Goal: Browse casually: Explore the website without a specific task or goal

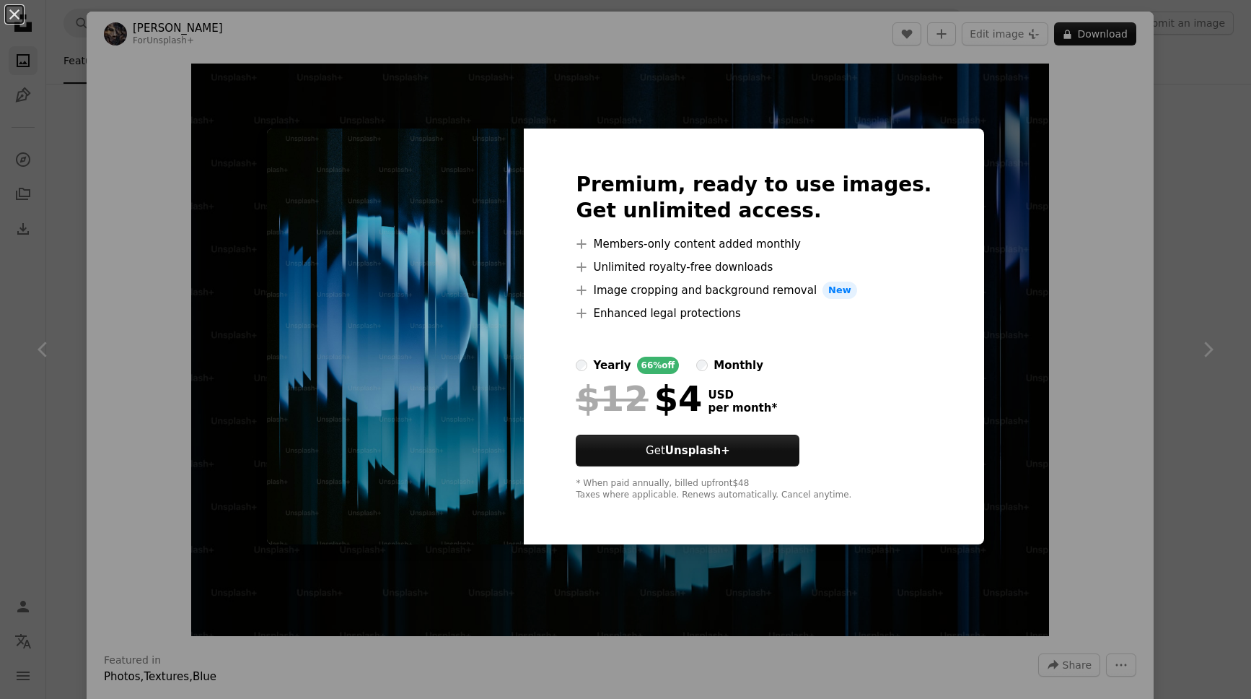
scroll to position [5970, 0]
click at [996, 191] on div "An X shape Premium, ready to use images. Get unlimited access. A plus sign Memb…" at bounding box center [625, 349] width 1251 height 699
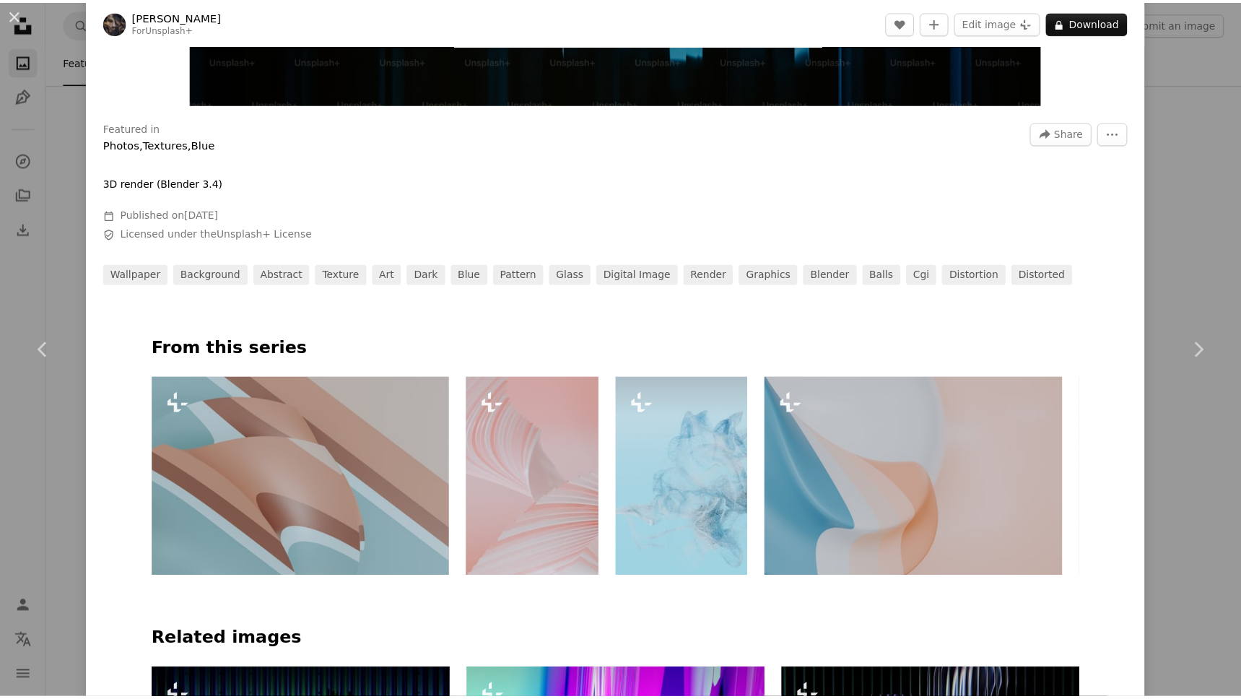
scroll to position [538, 0]
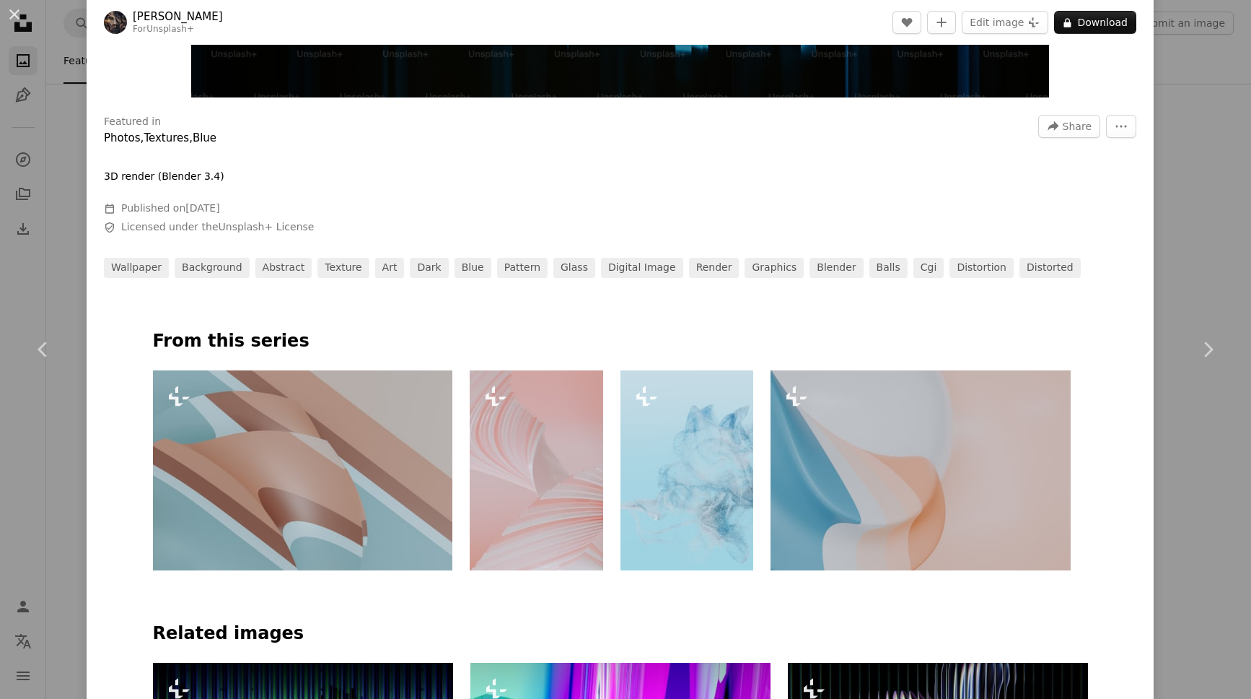
click at [1189, 95] on div "An X shape Chevron left Chevron right [PERSON_NAME] For Unsplash+ A heart A plu…" at bounding box center [625, 349] width 1251 height 699
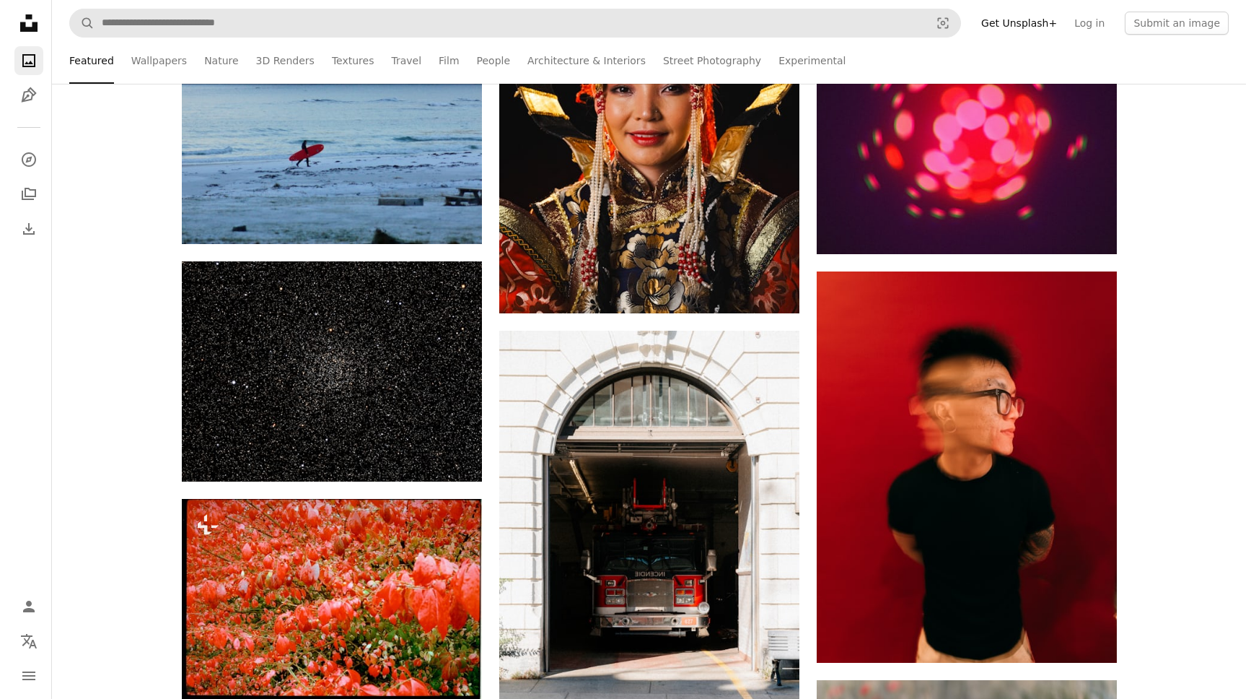
scroll to position [6340, 0]
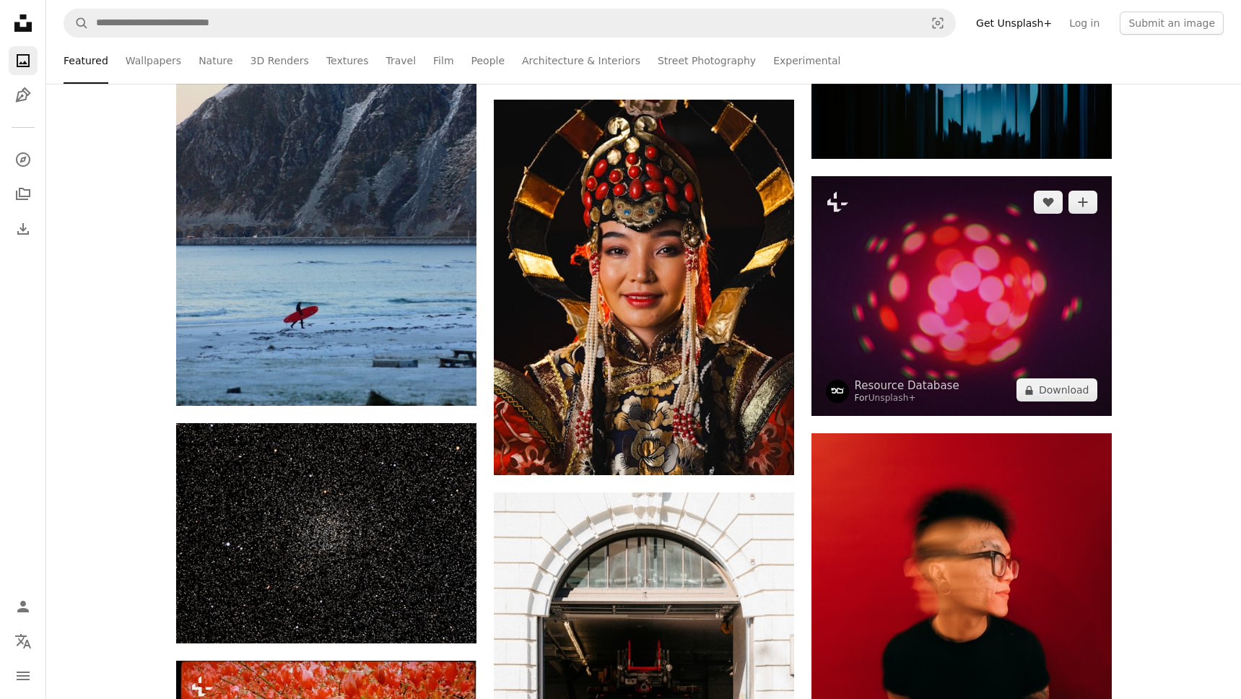
click at [916, 236] on img at bounding box center [961, 296] width 300 height 240
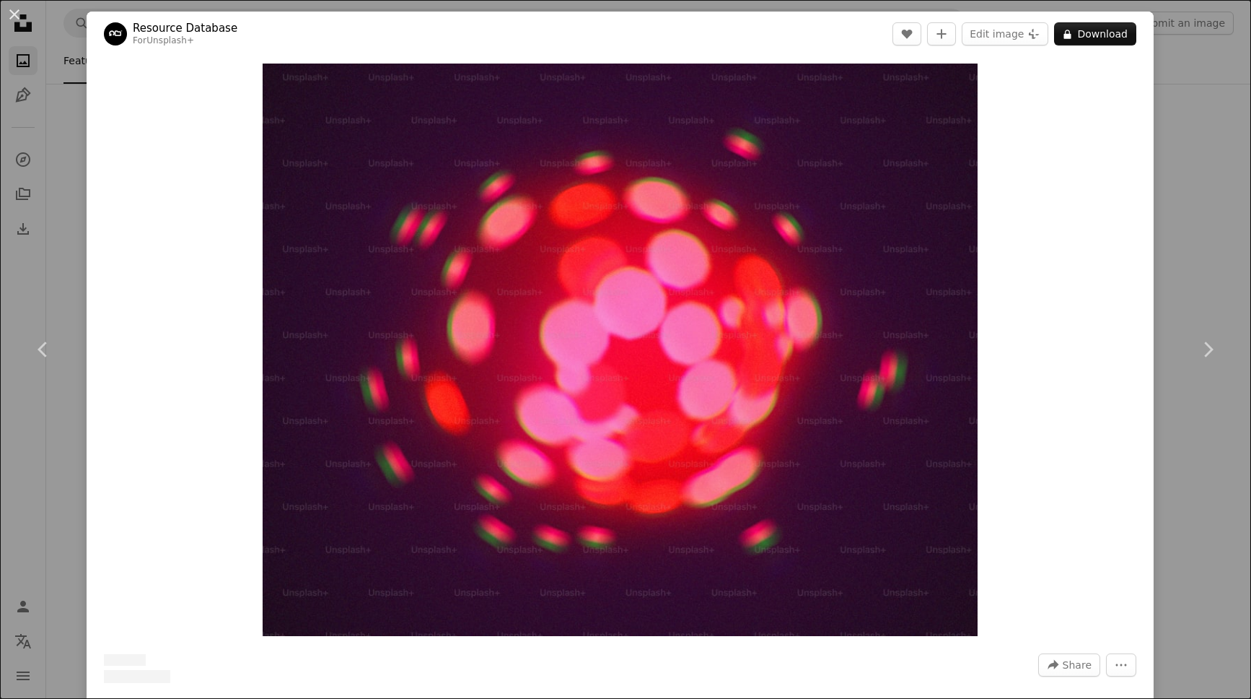
click at [1167, 114] on div "An X shape Chevron left Chevron right Resource Database For Unsplash+ A heart A…" at bounding box center [625, 349] width 1251 height 699
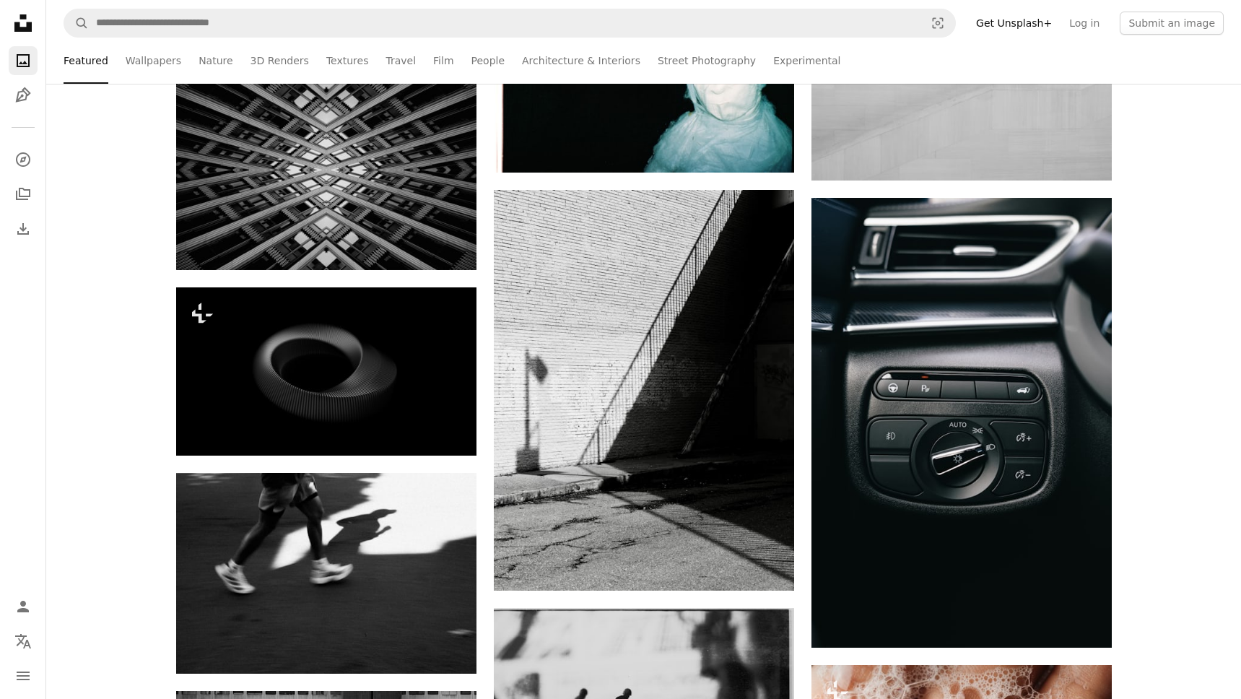
scroll to position [12231, 0]
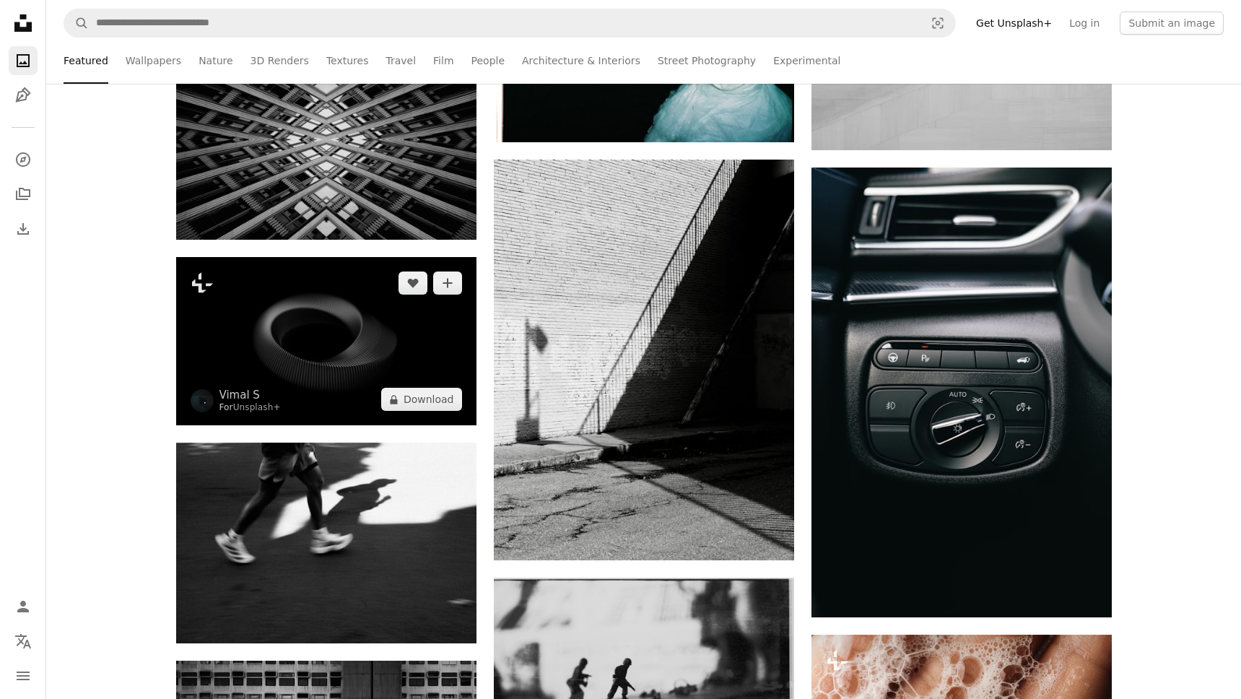
click at [304, 297] on img at bounding box center [326, 341] width 300 height 169
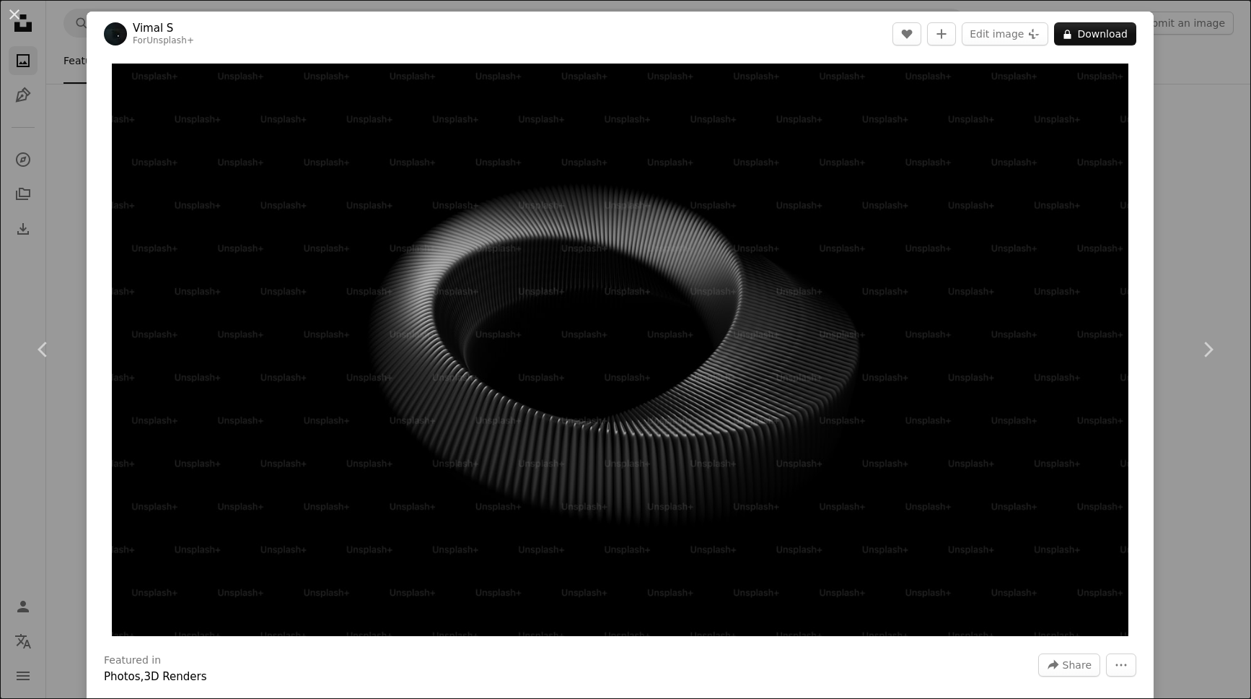
click at [1171, 151] on div "An X shape Chevron left Chevron right [PERSON_NAME] S For Unsplash+ A heart A p…" at bounding box center [625, 349] width 1251 height 699
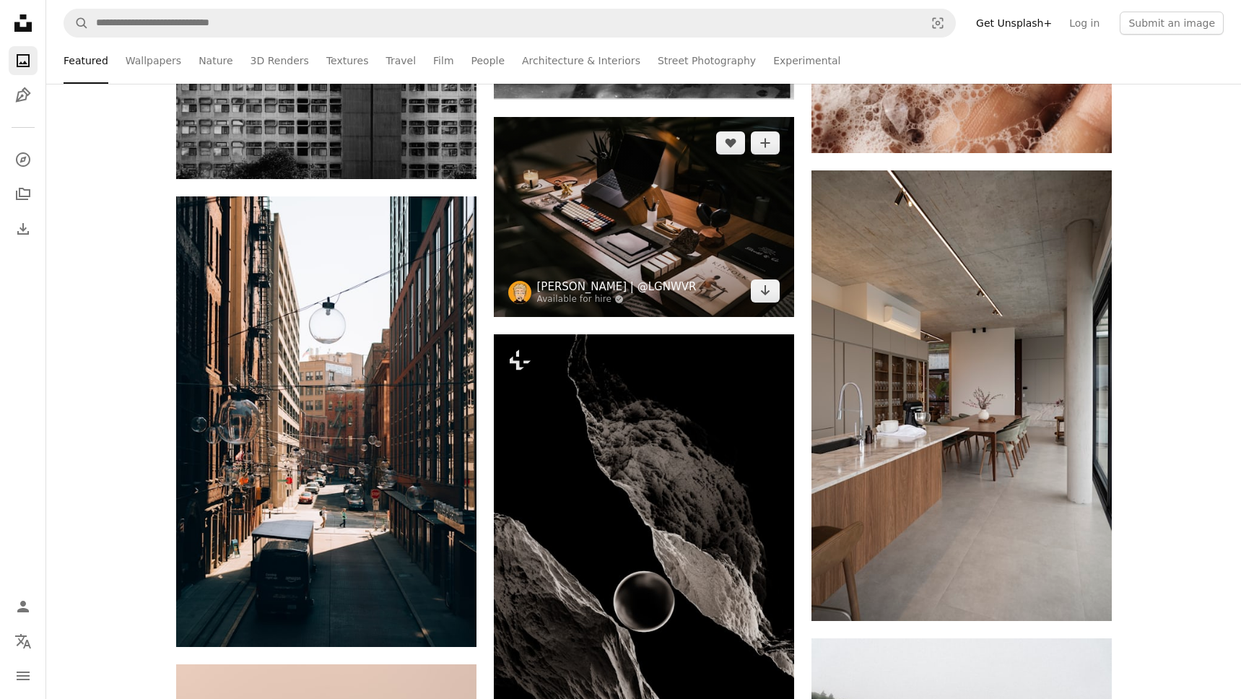
scroll to position [13251, 0]
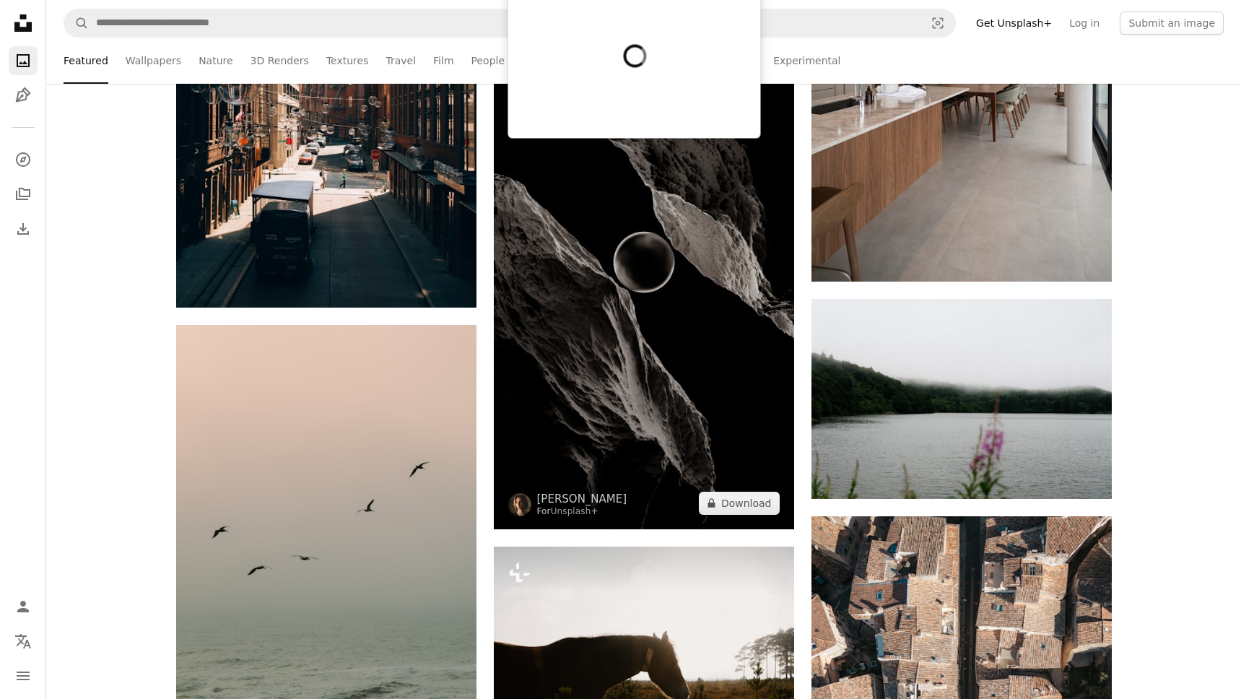
click at [694, 292] on img at bounding box center [644, 262] width 300 height 534
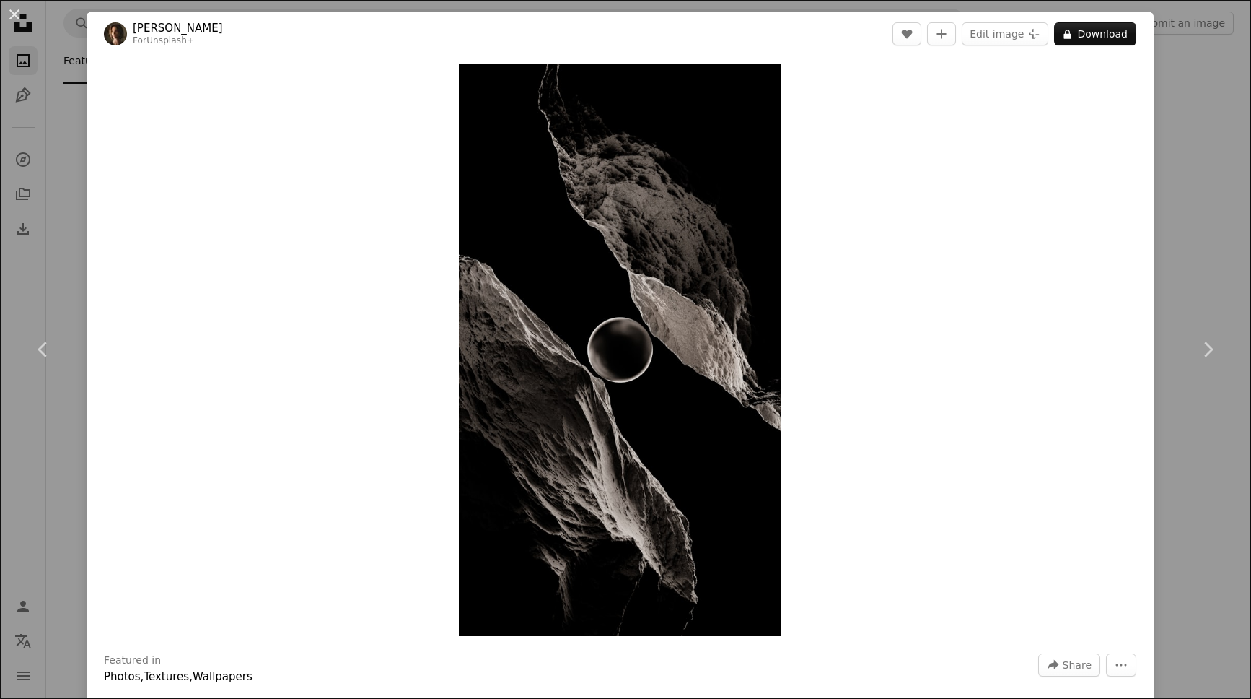
click at [1196, 271] on div "An X shape Chevron left Chevron right [PERSON_NAME] For Unsplash+ A heart A plu…" at bounding box center [625, 349] width 1251 height 699
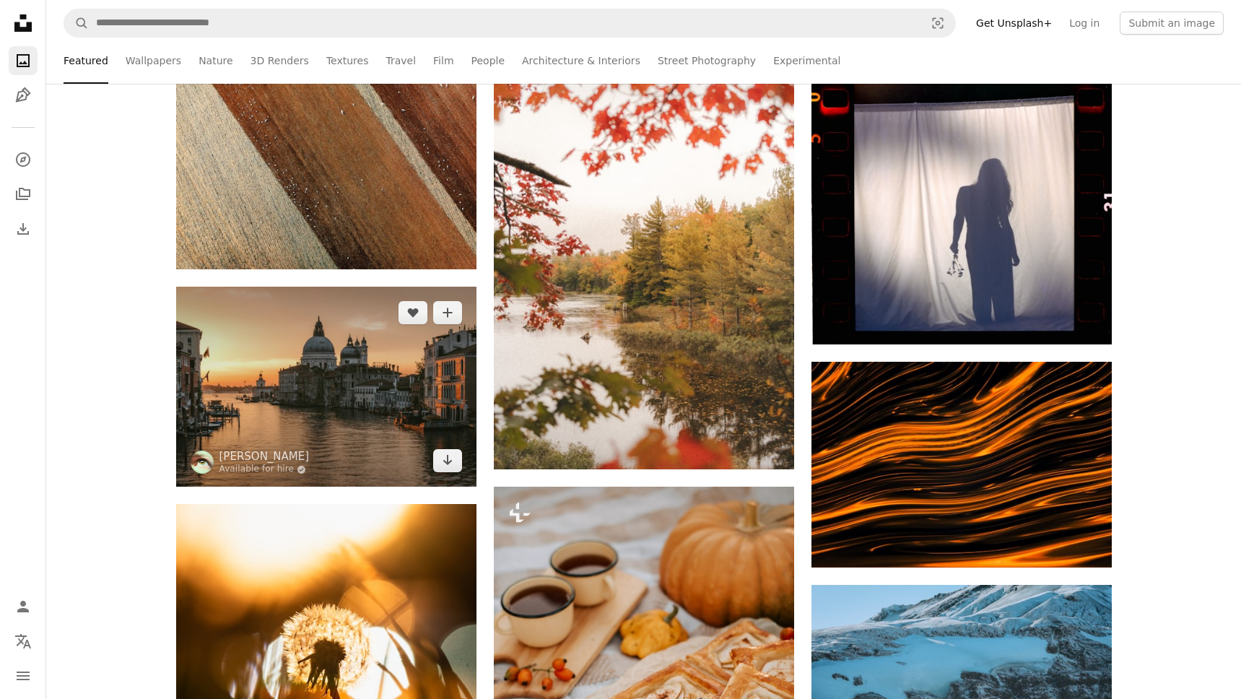
scroll to position [23555, 0]
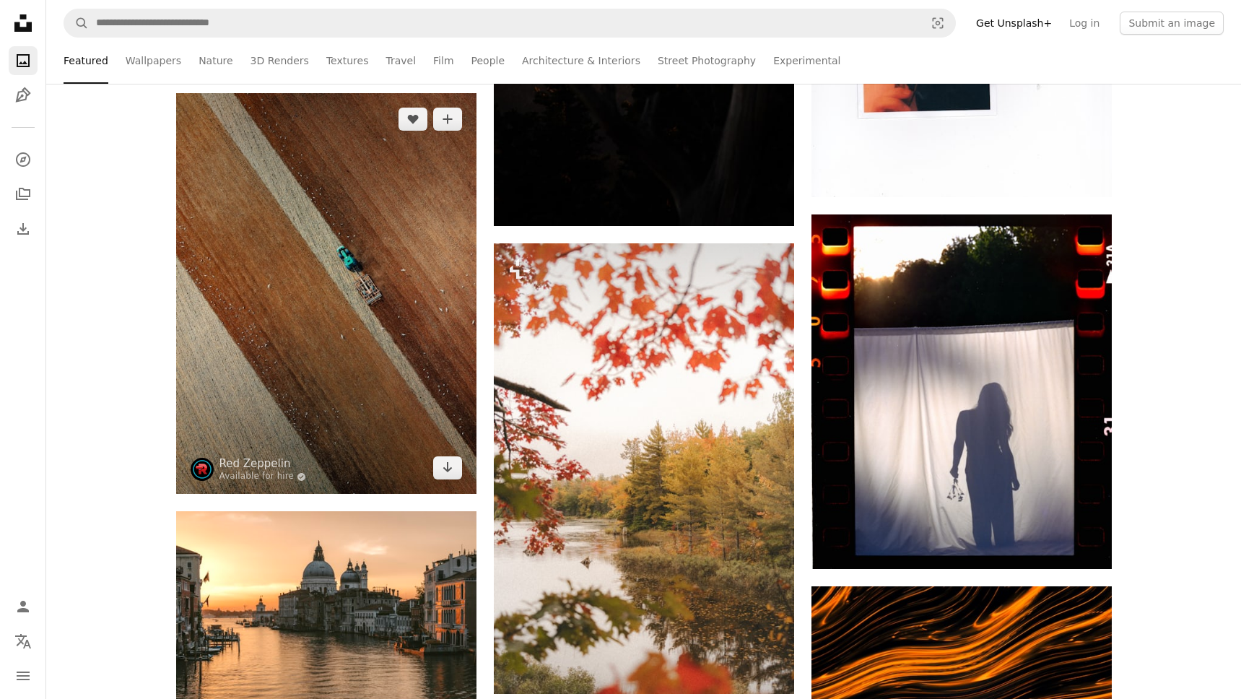
click at [375, 341] on img at bounding box center [326, 293] width 300 height 401
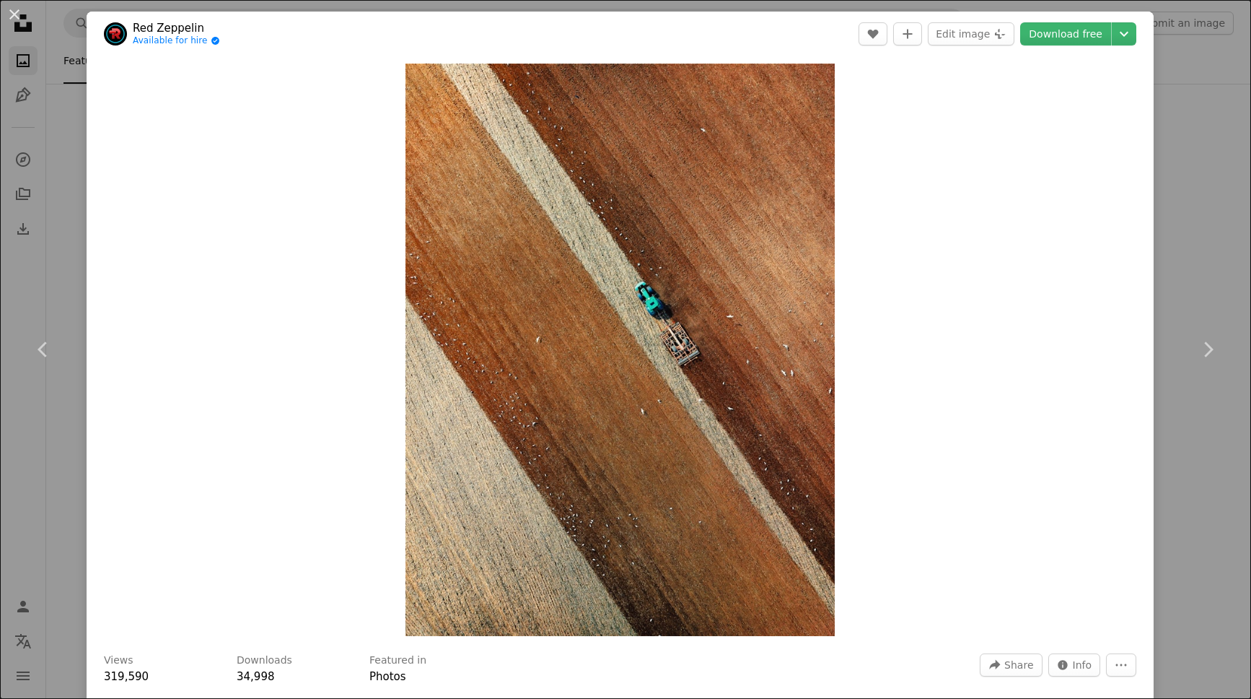
click at [1188, 273] on div "An X shape Chevron left Chevron right Red Zeppelin Available for hire A checkma…" at bounding box center [625, 349] width 1251 height 699
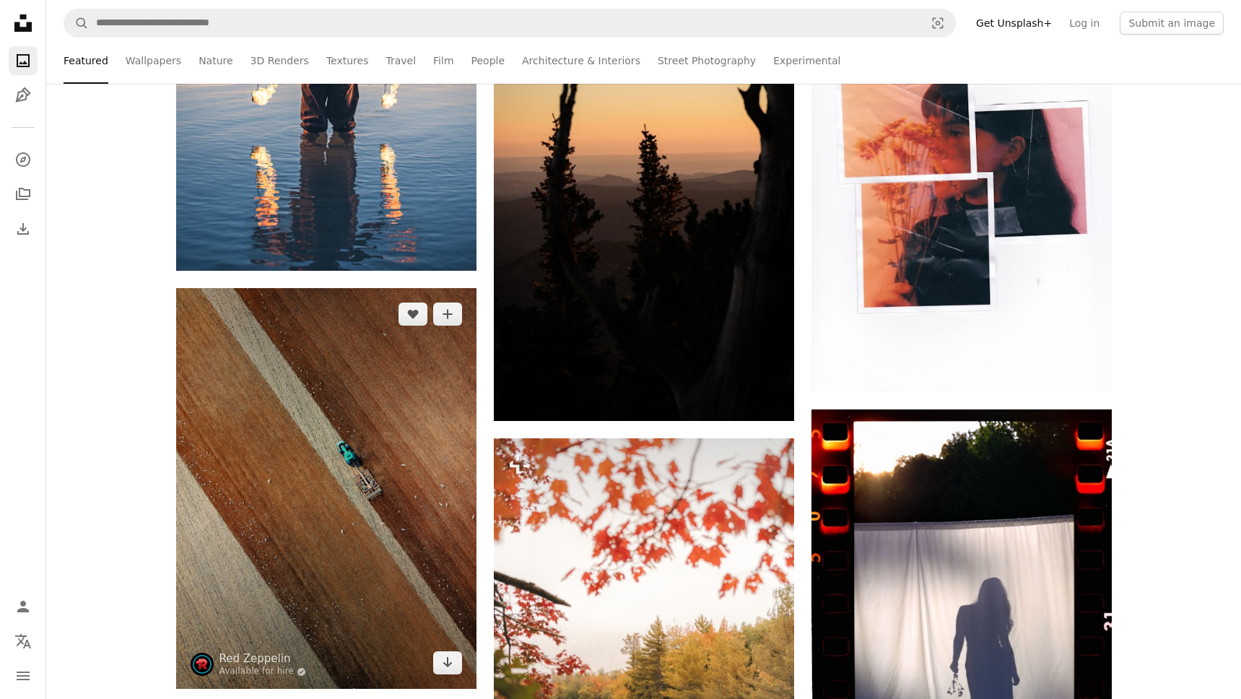
click at [377, 423] on img at bounding box center [326, 488] width 300 height 401
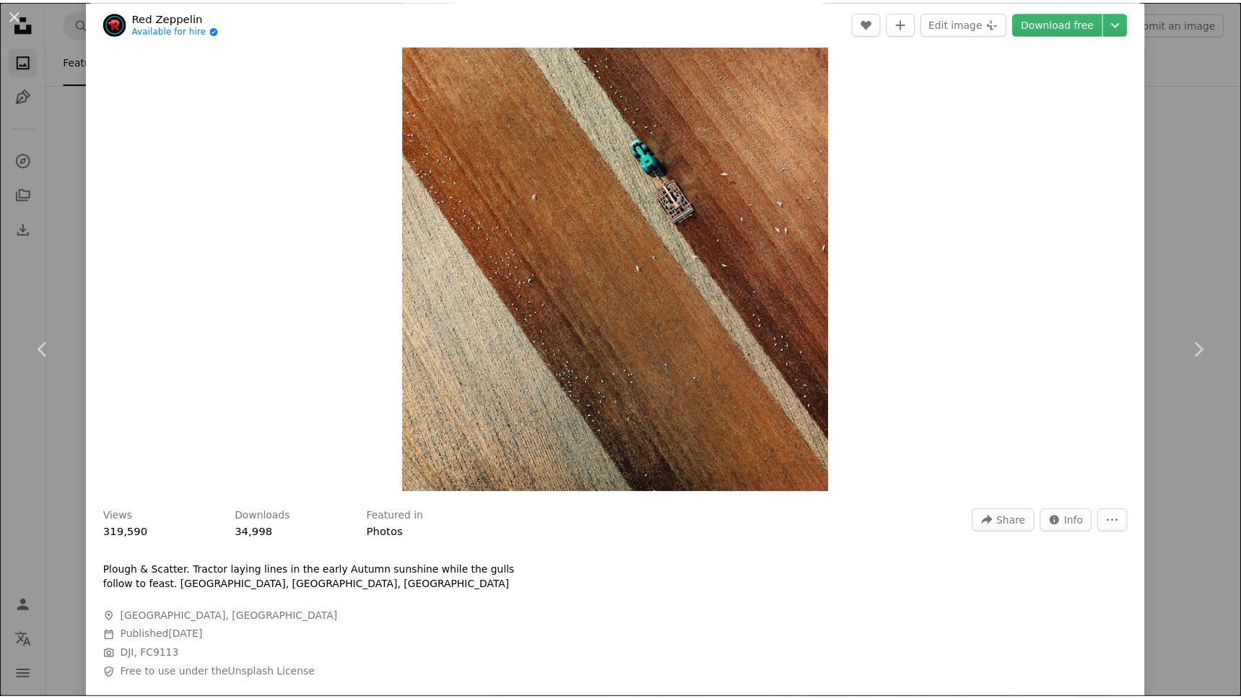
scroll to position [204, 0]
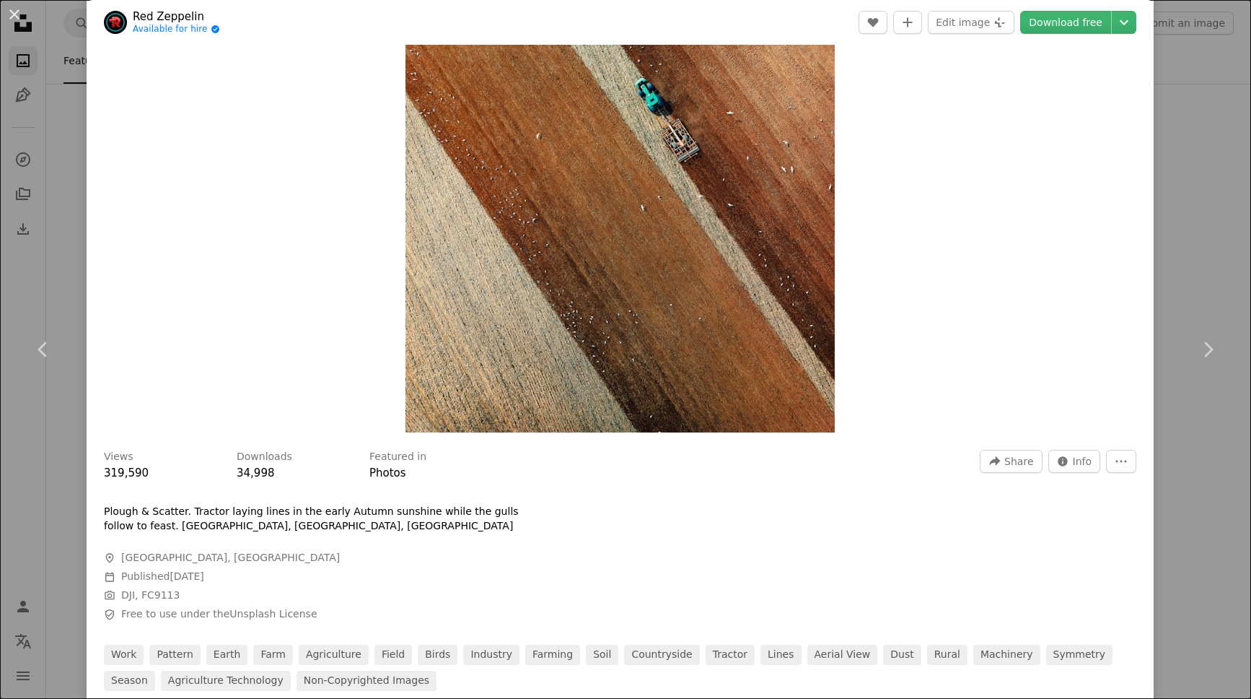
click at [1169, 598] on div "An X shape Chevron left Chevron right Red Zeppelin Available for hire A checkma…" at bounding box center [625, 349] width 1251 height 699
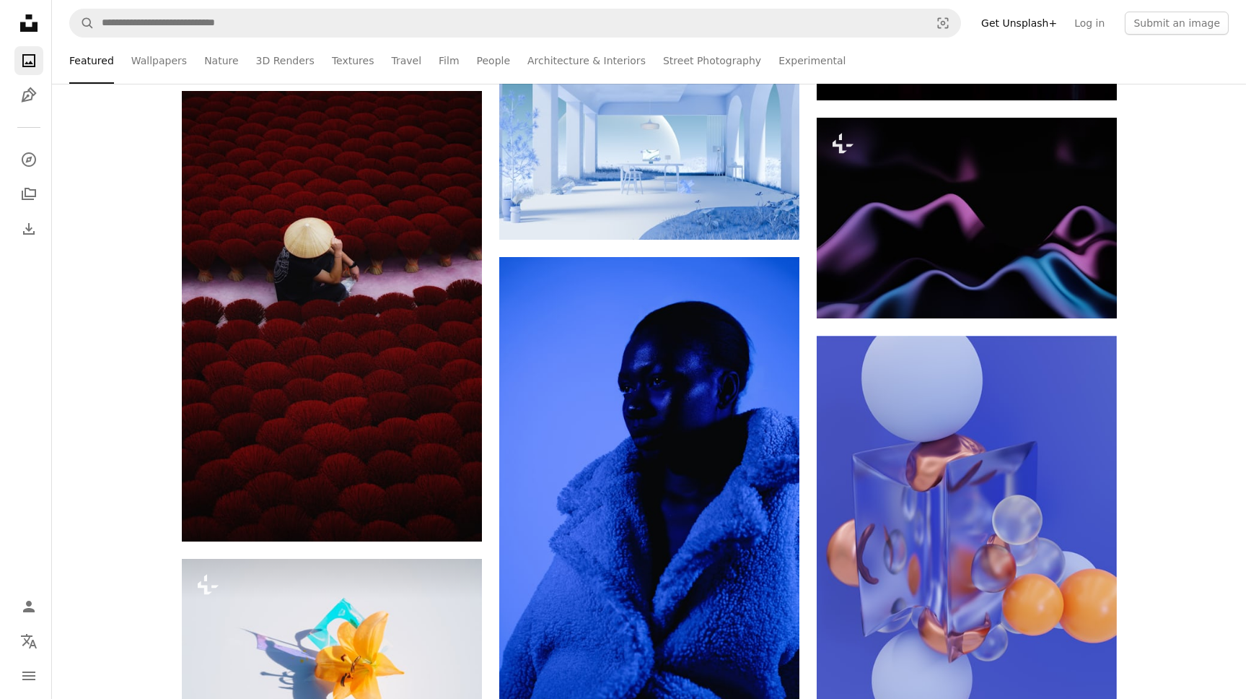
scroll to position [31537, 0]
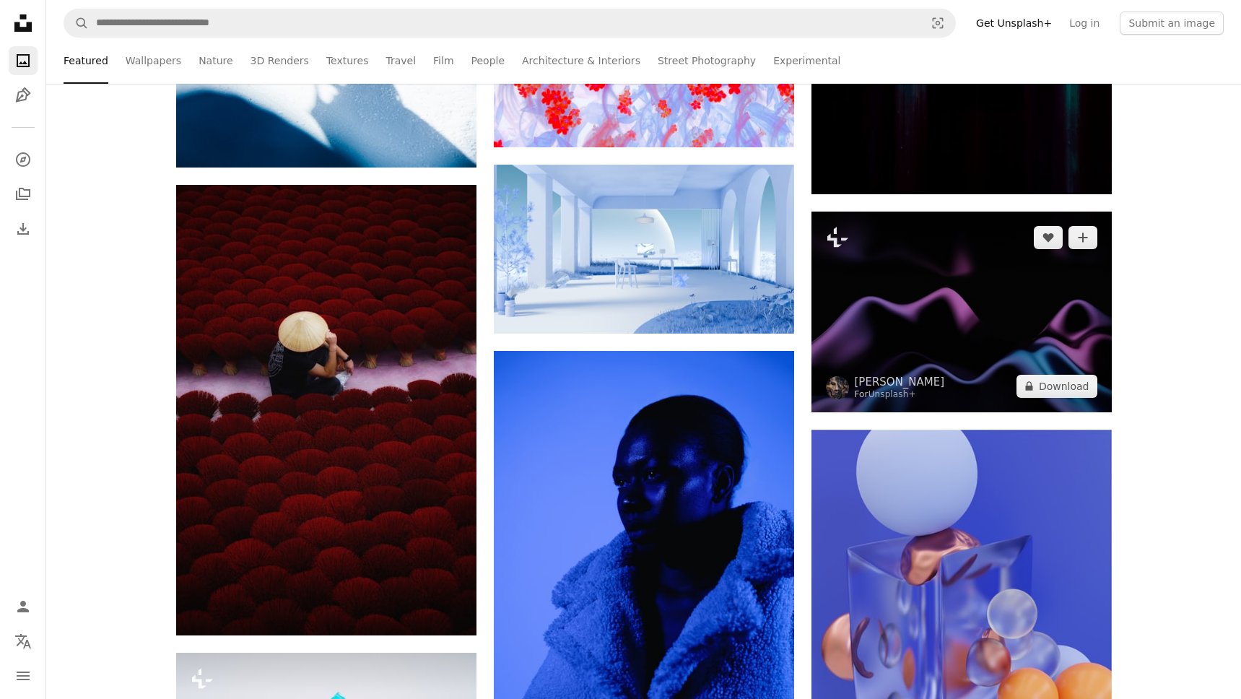
click at [1018, 312] on img at bounding box center [961, 311] width 300 height 200
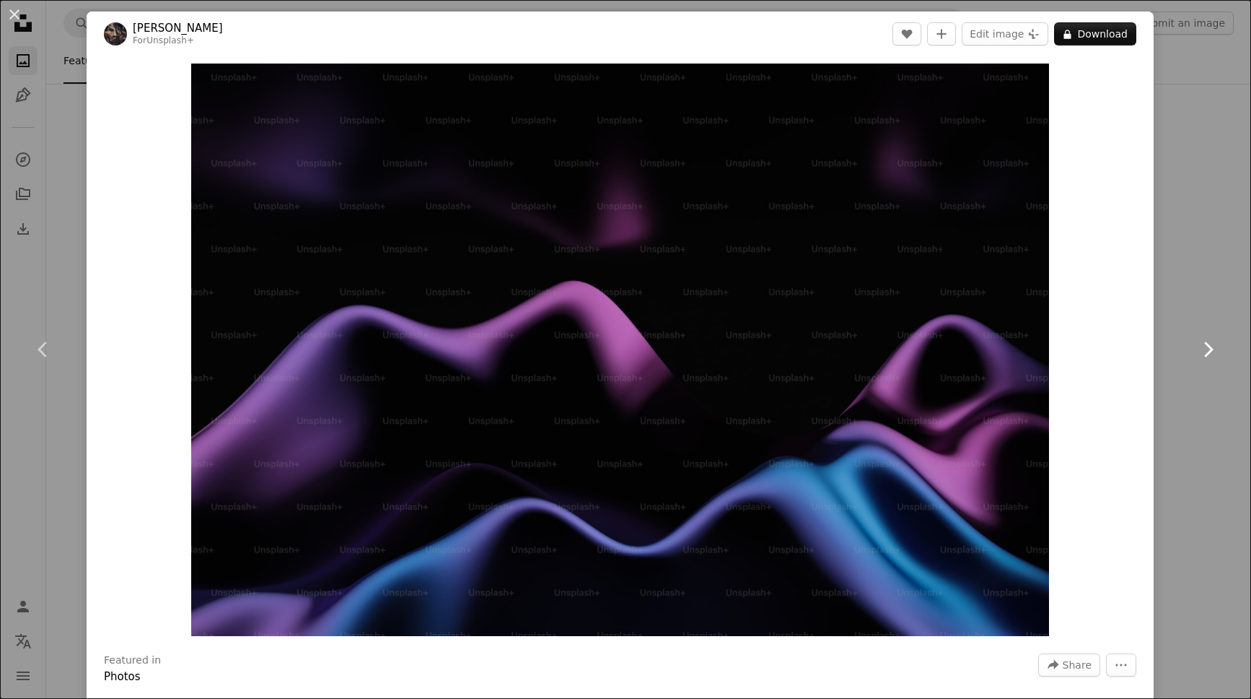
click at [1173, 296] on link "Chevron right" at bounding box center [1208, 349] width 87 height 139
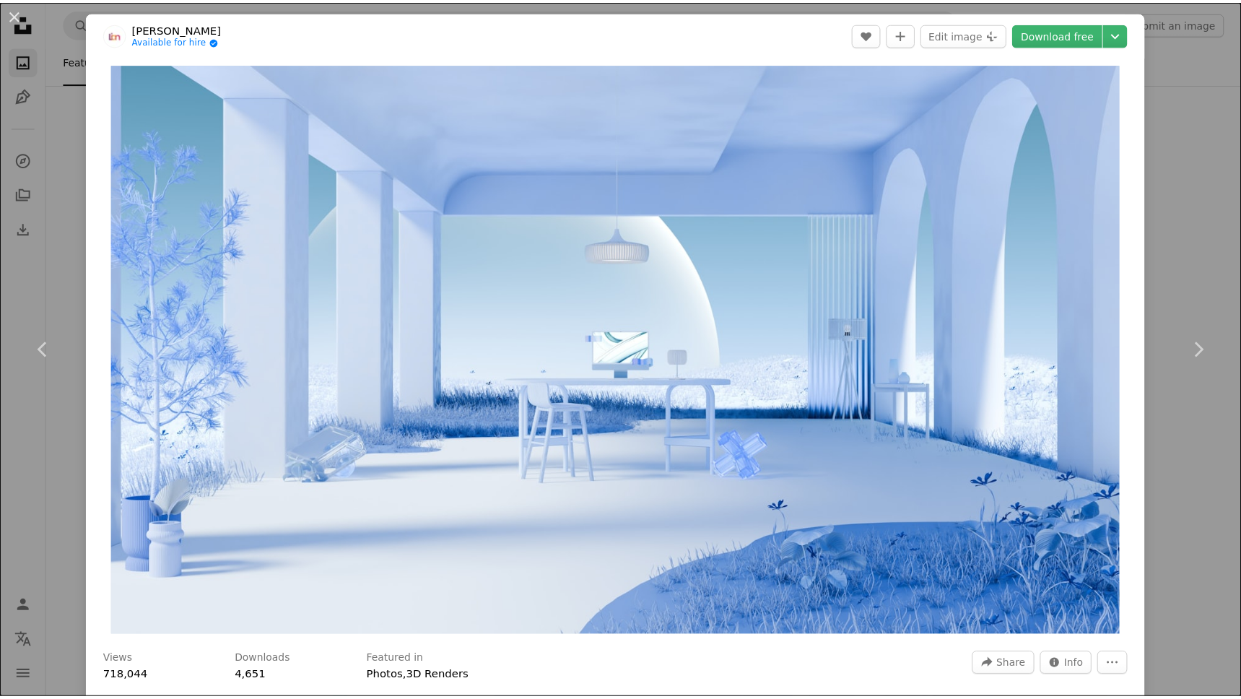
scroll to position [30, 0]
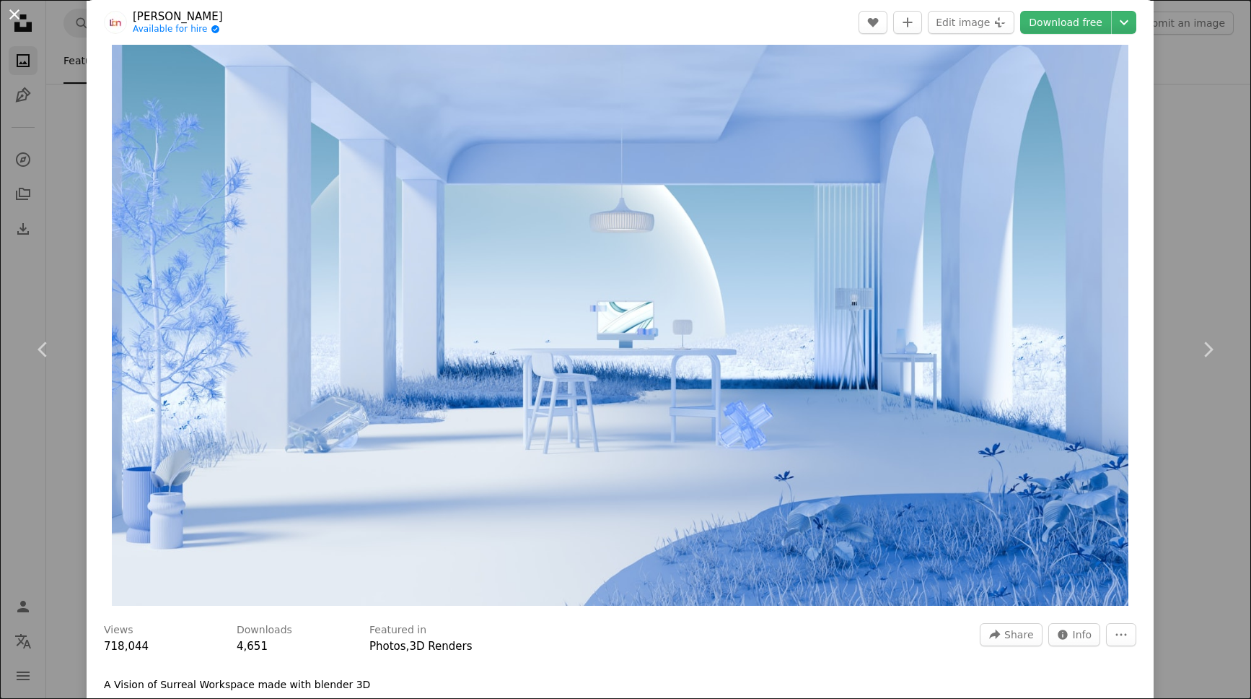
click at [20, 14] on button "An X shape" at bounding box center [14, 14] width 17 height 17
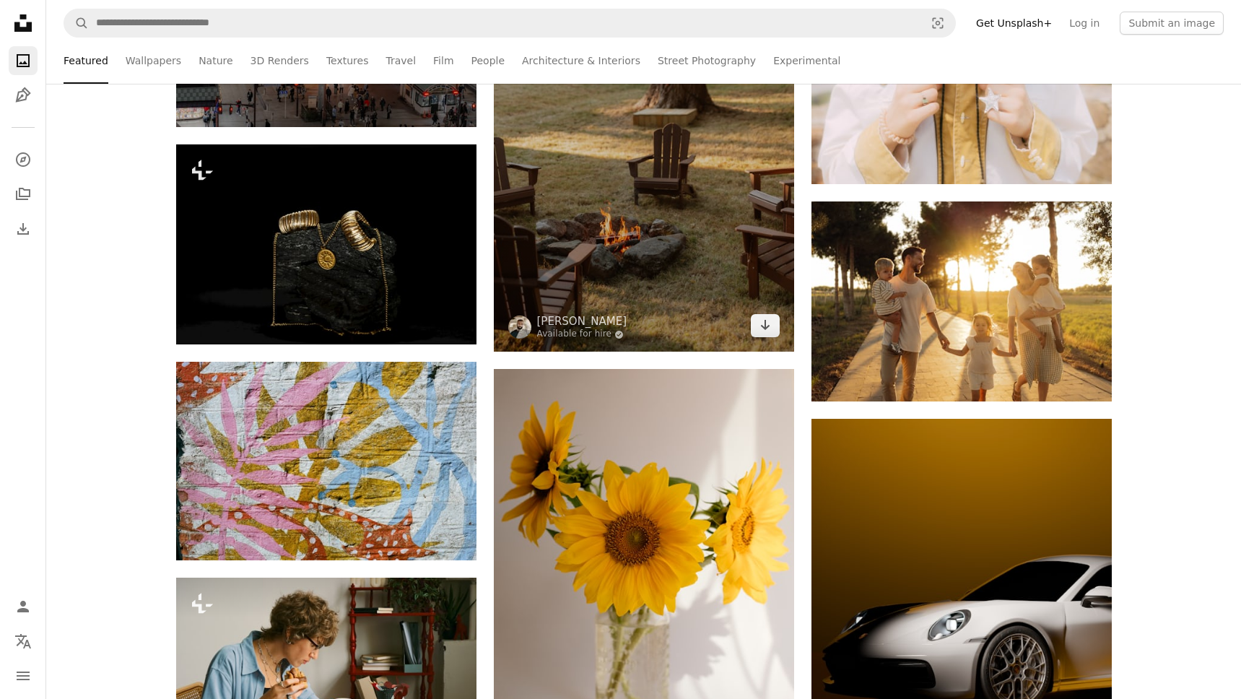
scroll to position [53671, 0]
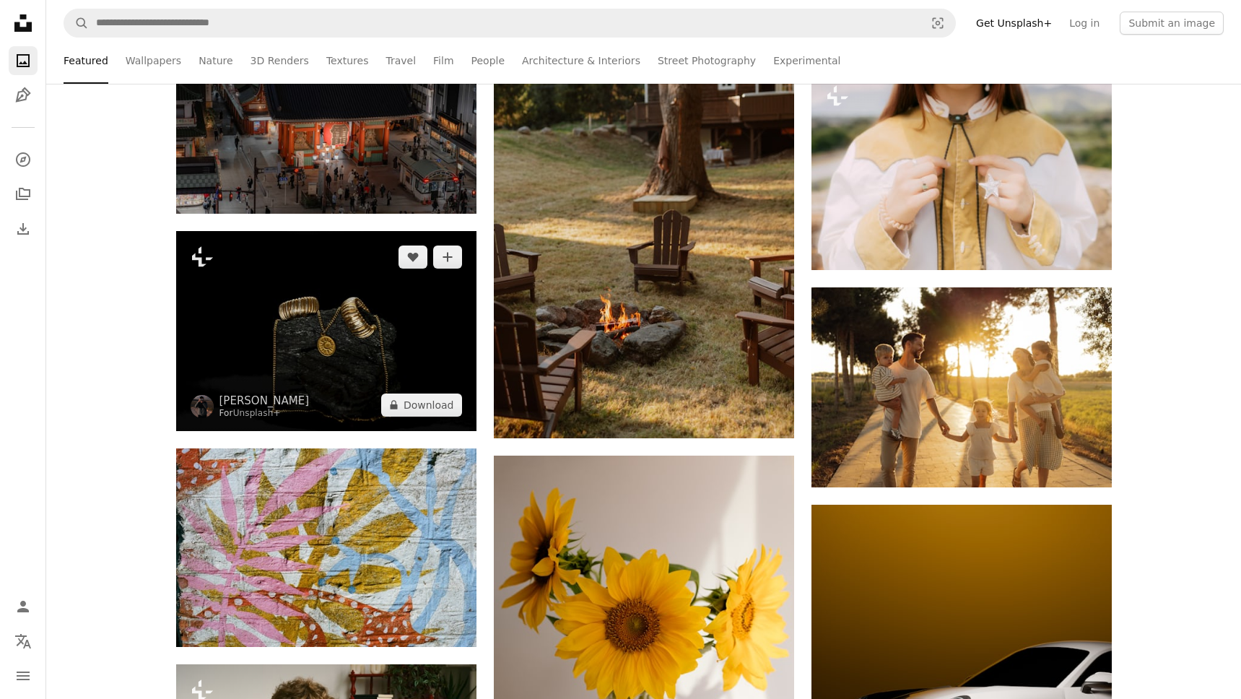
click at [387, 373] on img at bounding box center [326, 331] width 300 height 200
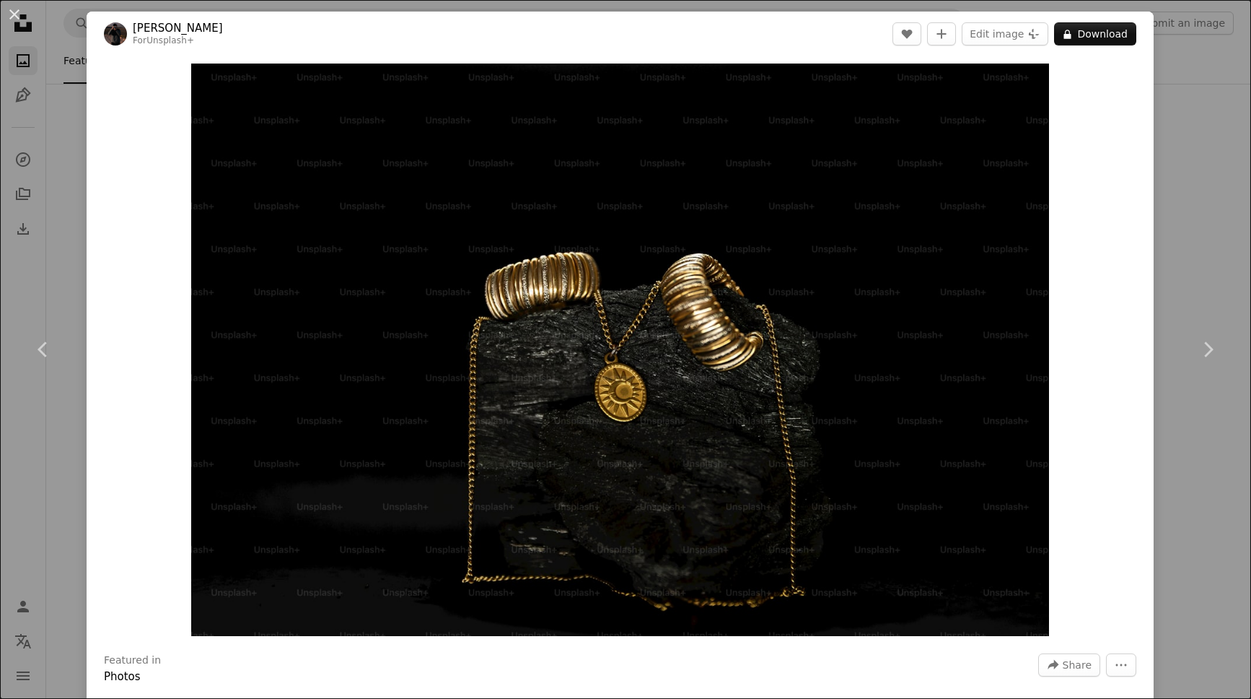
click at [1165, 66] on div "An X shape Chevron left Chevron right [PERSON_NAME] For Unsplash+ A heart A plu…" at bounding box center [625, 349] width 1251 height 699
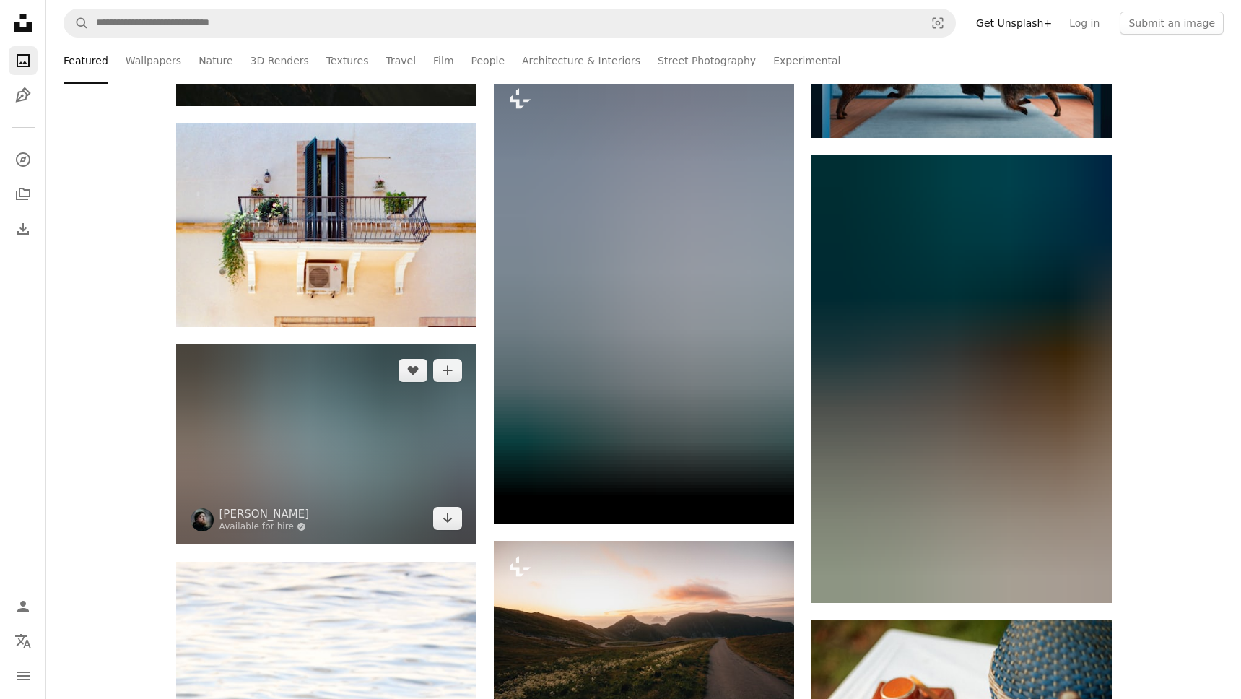
scroll to position [82522, 0]
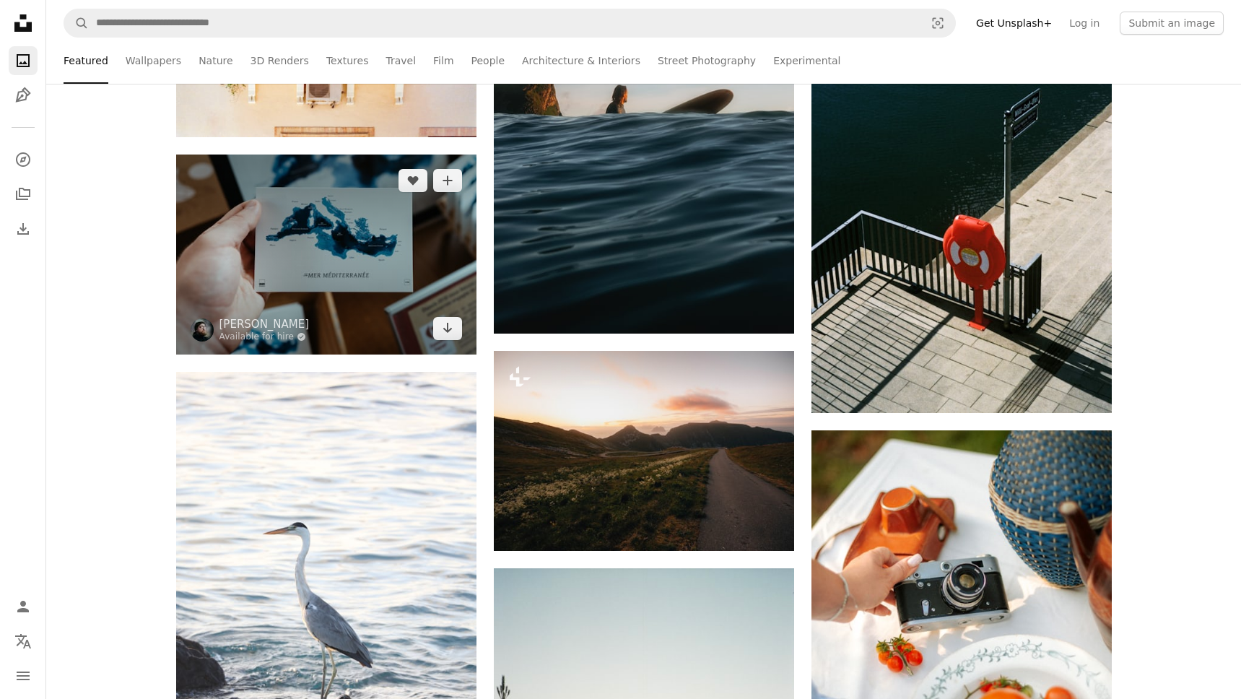
click at [274, 291] on img at bounding box center [326, 254] width 300 height 200
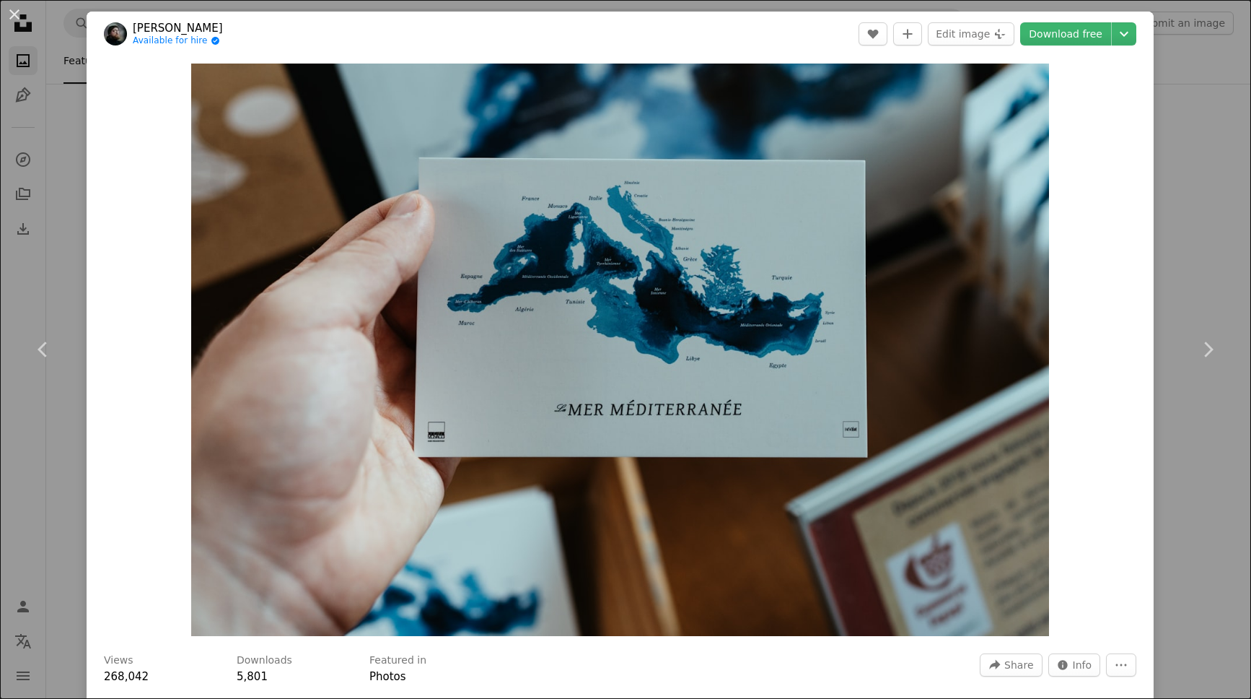
click at [1206, 228] on div "An X shape Chevron left Chevron right Yevhenii Dubrovskyi Available for hire A …" at bounding box center [625, 349] width 1251 height 699
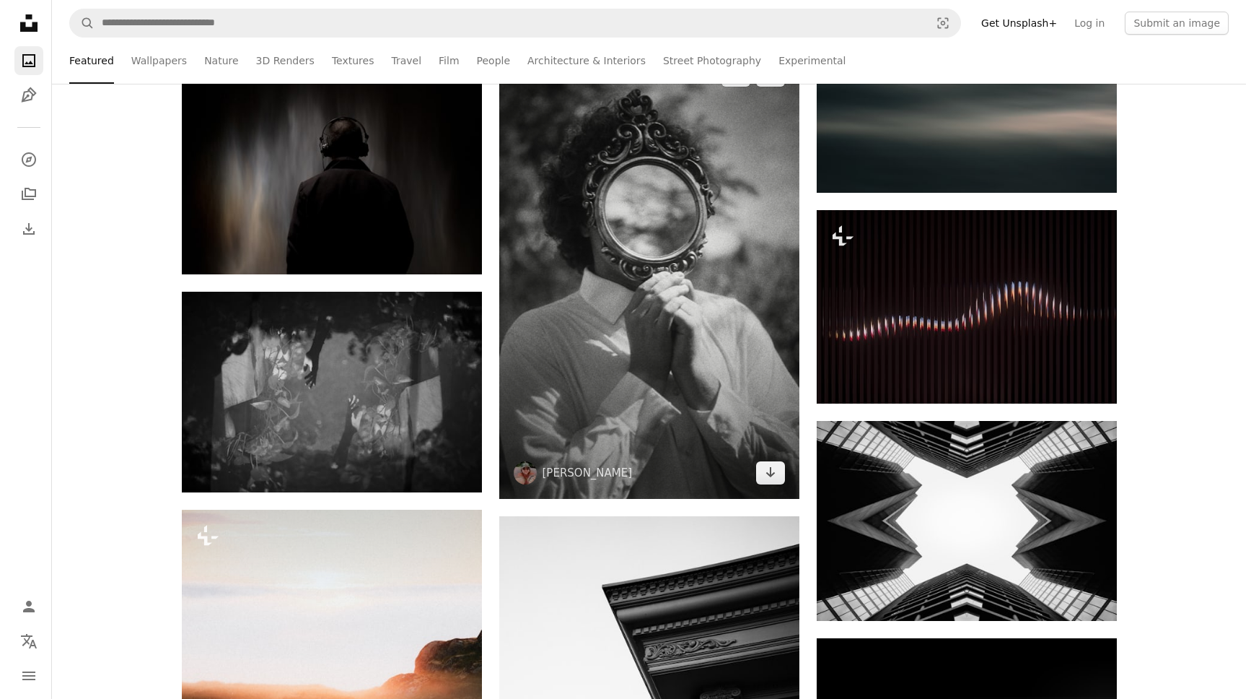
scroll to position [84323, 0]
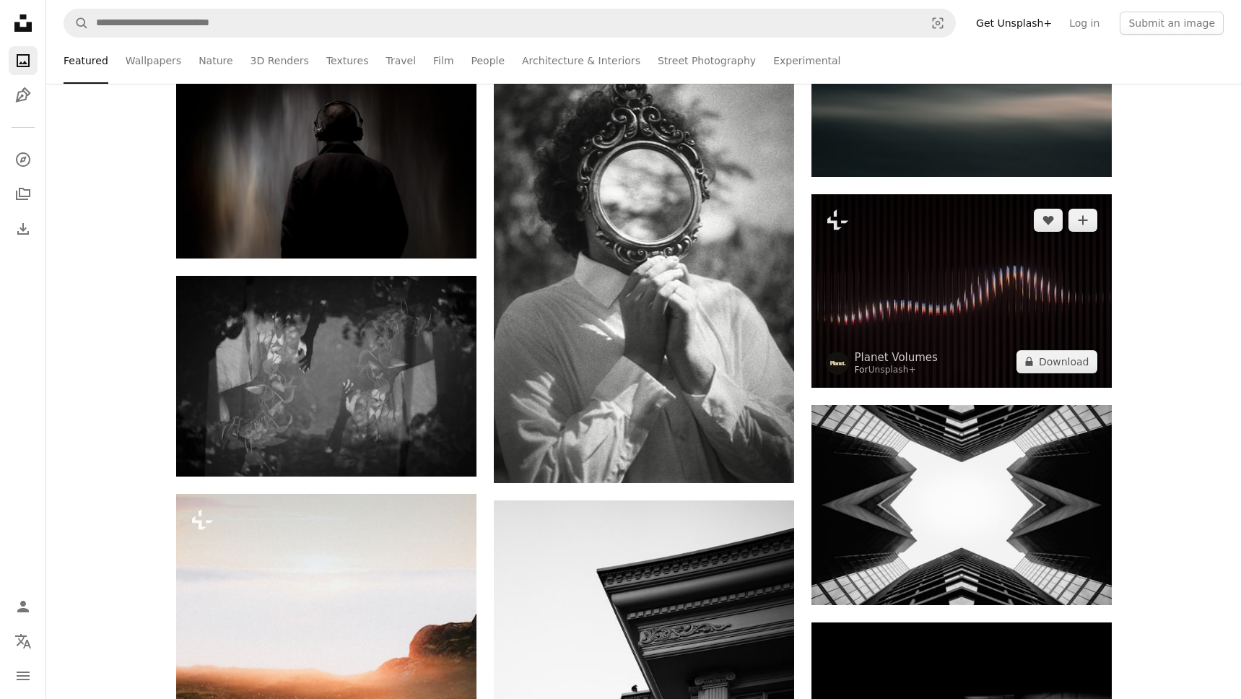
click at [958, 328] on img at bounding box center [961, 290] width 300 height 193
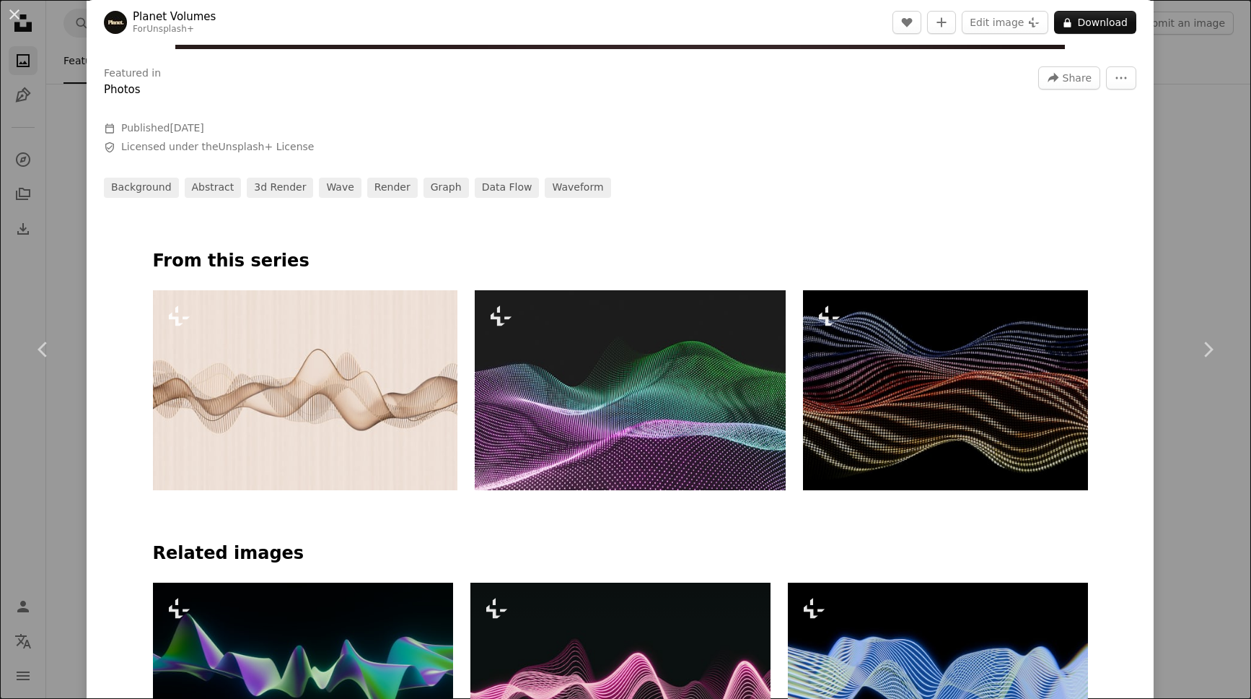
scroll to position [587, 0]
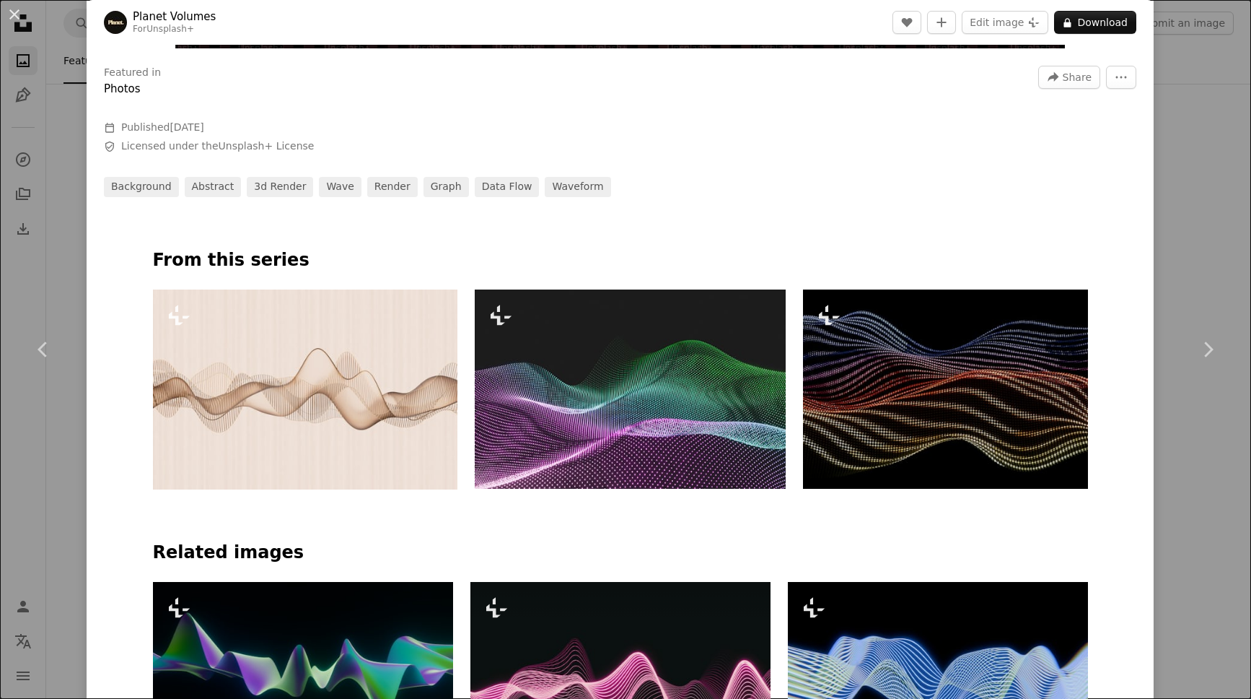
click at [216, 273] on div at bounding box center [620, 280] width 935 height 17
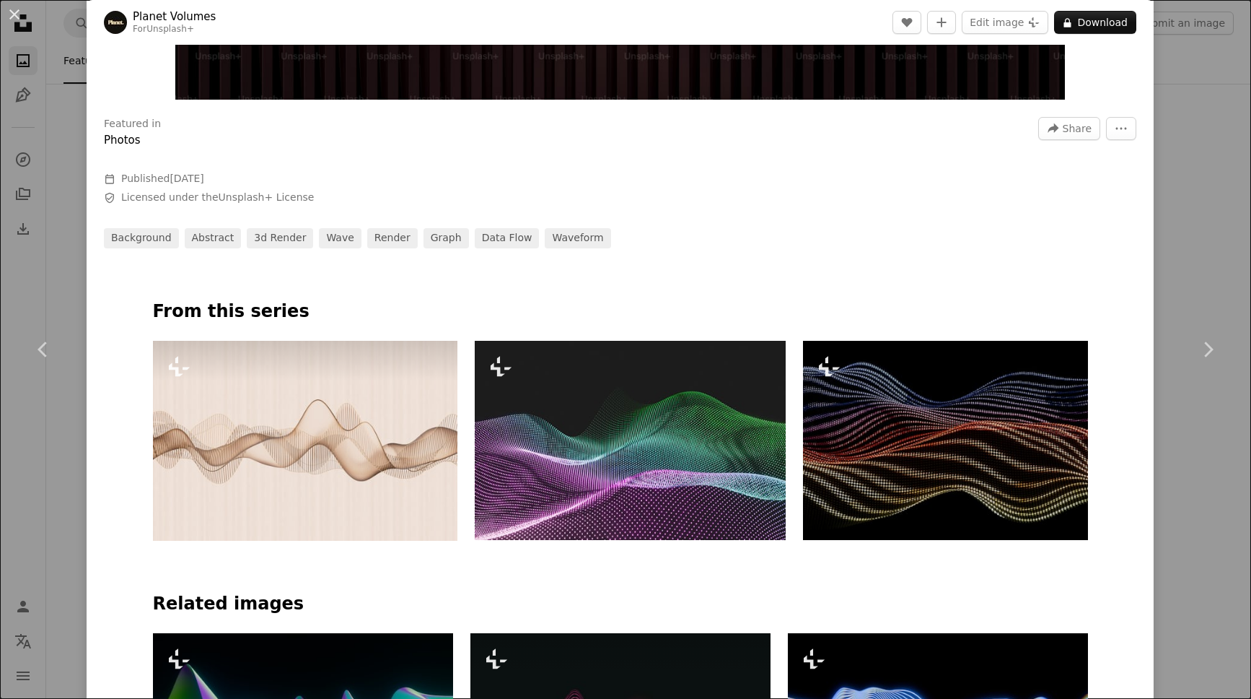
click at [336, 434] on img at bounding box center [305, 441] width 305 height 200
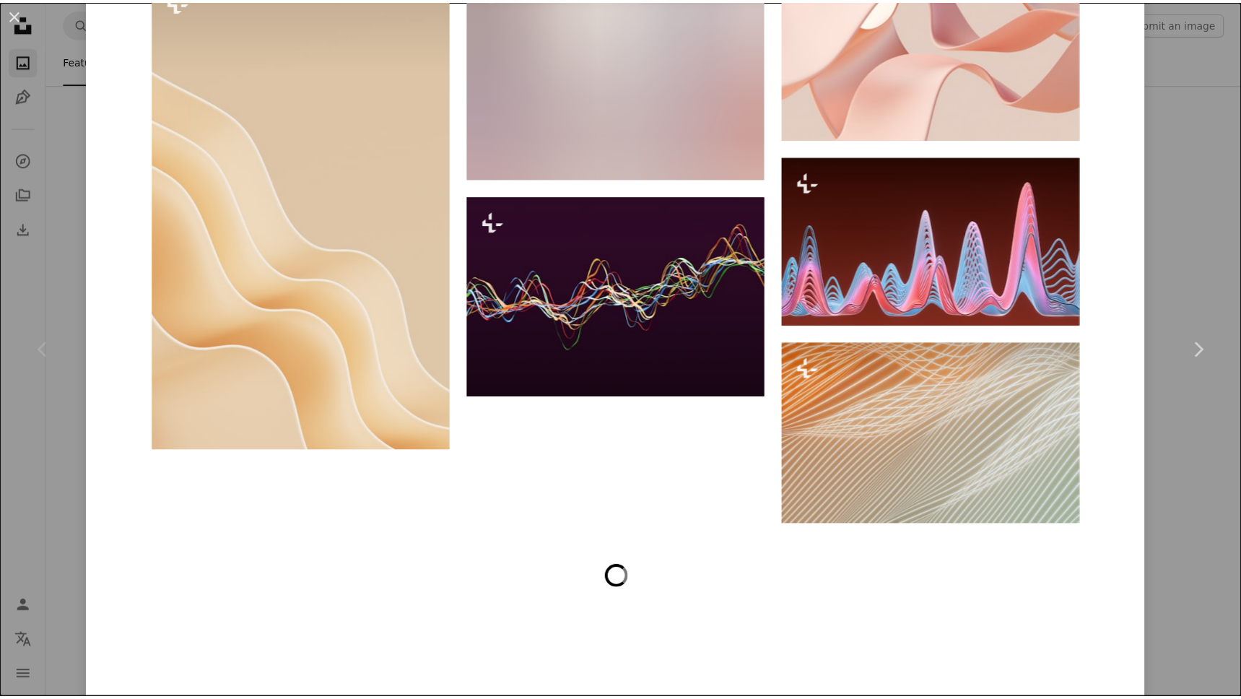
scroll to position [2283, 0]
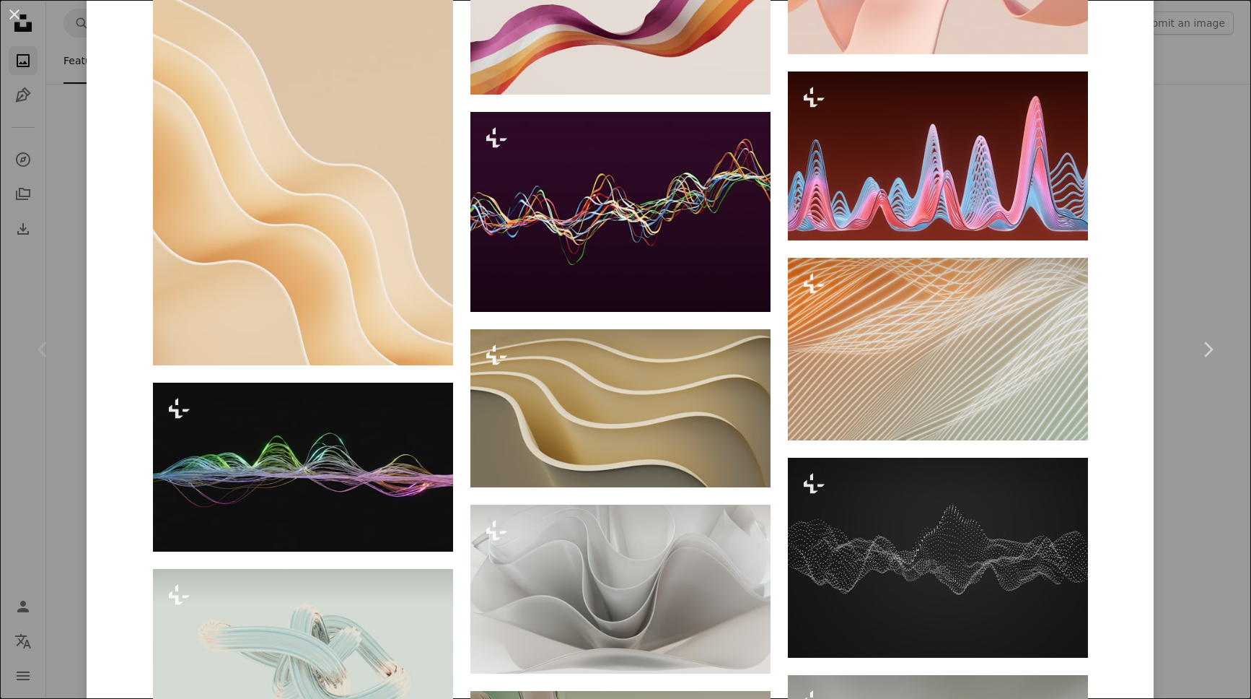
click at [1171, 199] on div "An X shape Chevron left Chevron right Planet Volumes For Unsplash+ A heart A pl…" at bounding box center [625, 349] width 1251 height 699
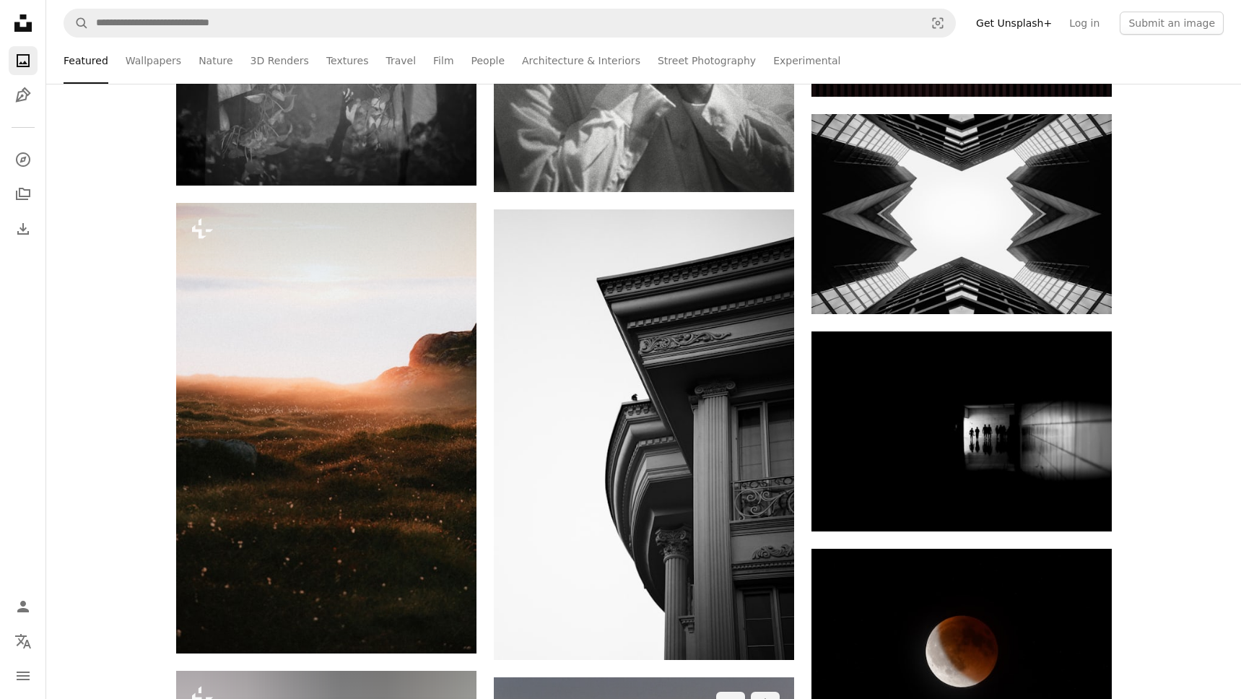
scroll to position [84570, 0]
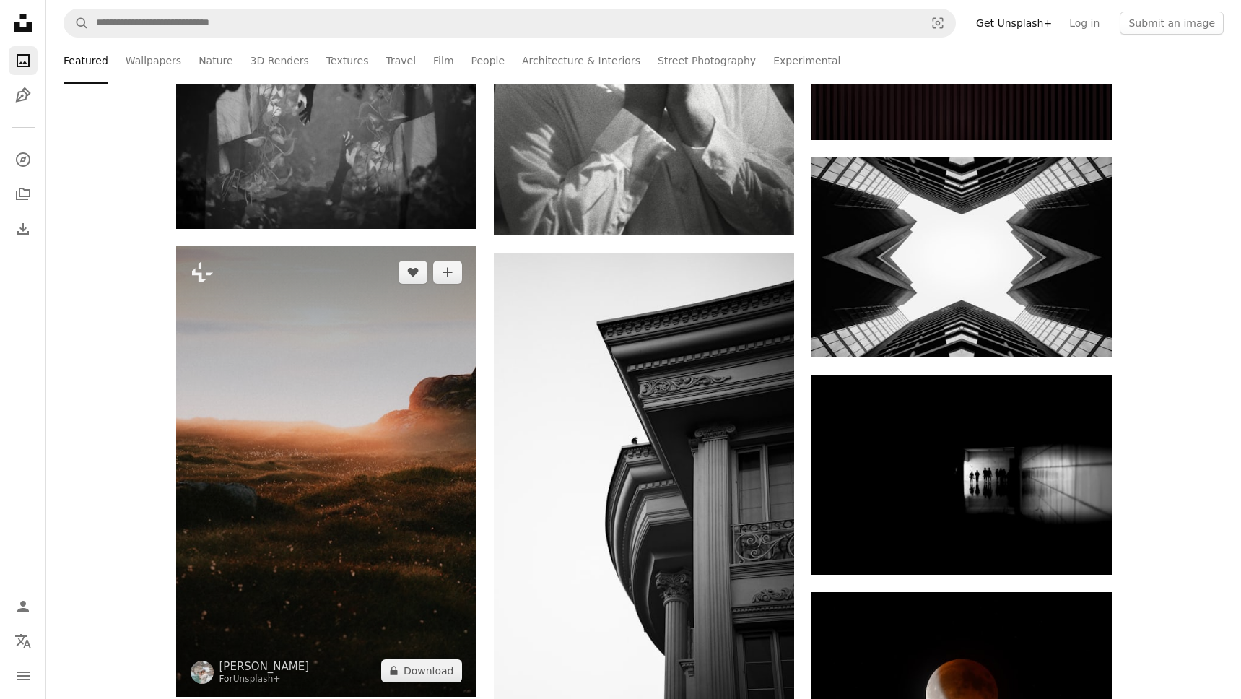
click at [275, 426] on img at bounding box center [326, 471] width 300 height 450
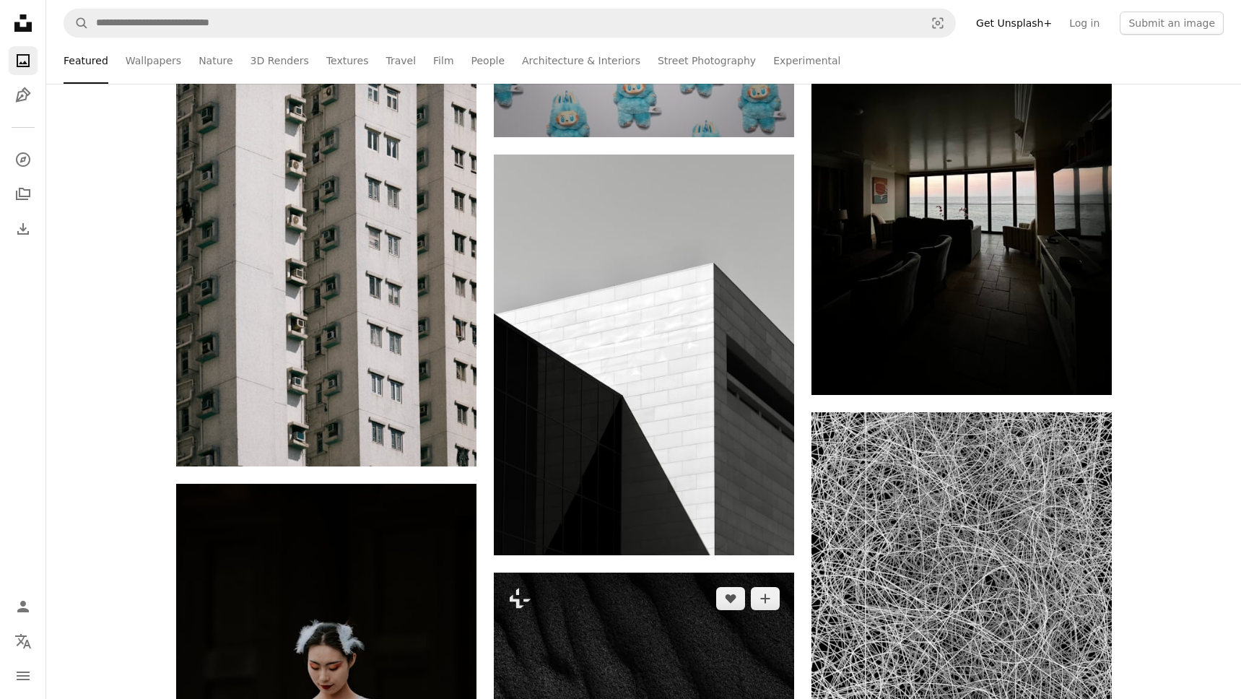
scroll to position [109895, 0]
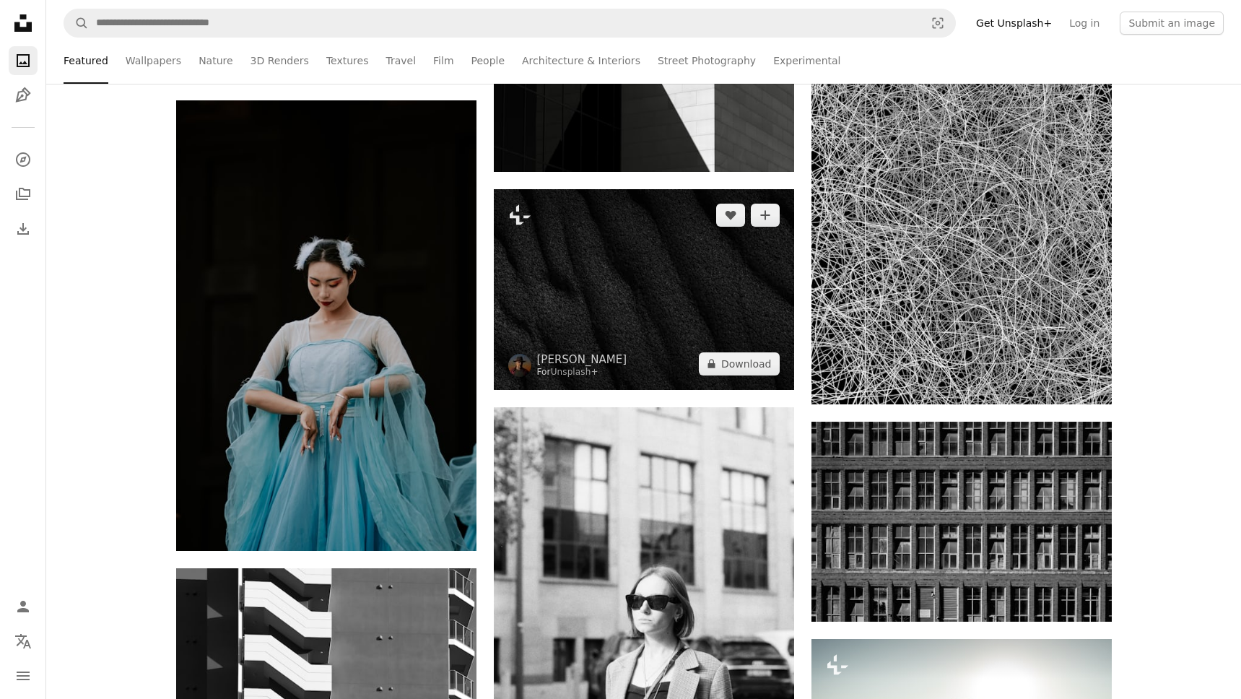
click at [636, 309] on img at bounding box center [644, 289] width 300 height 201
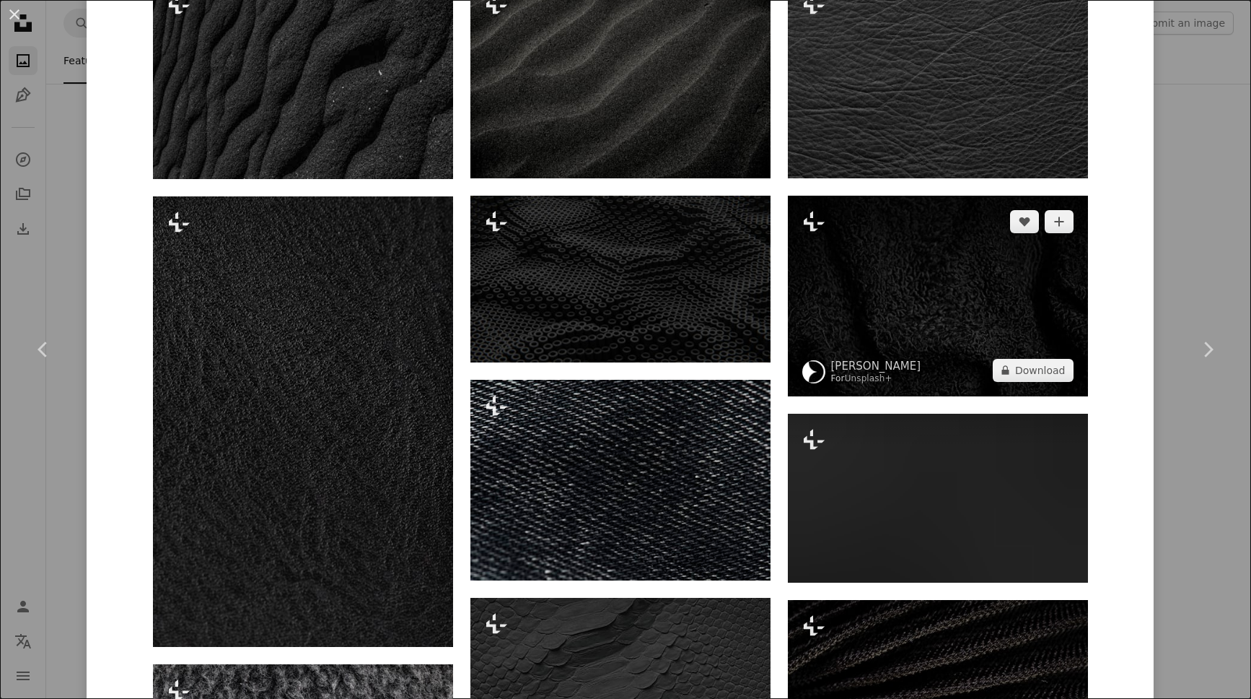
scroll to position [1035, 0]
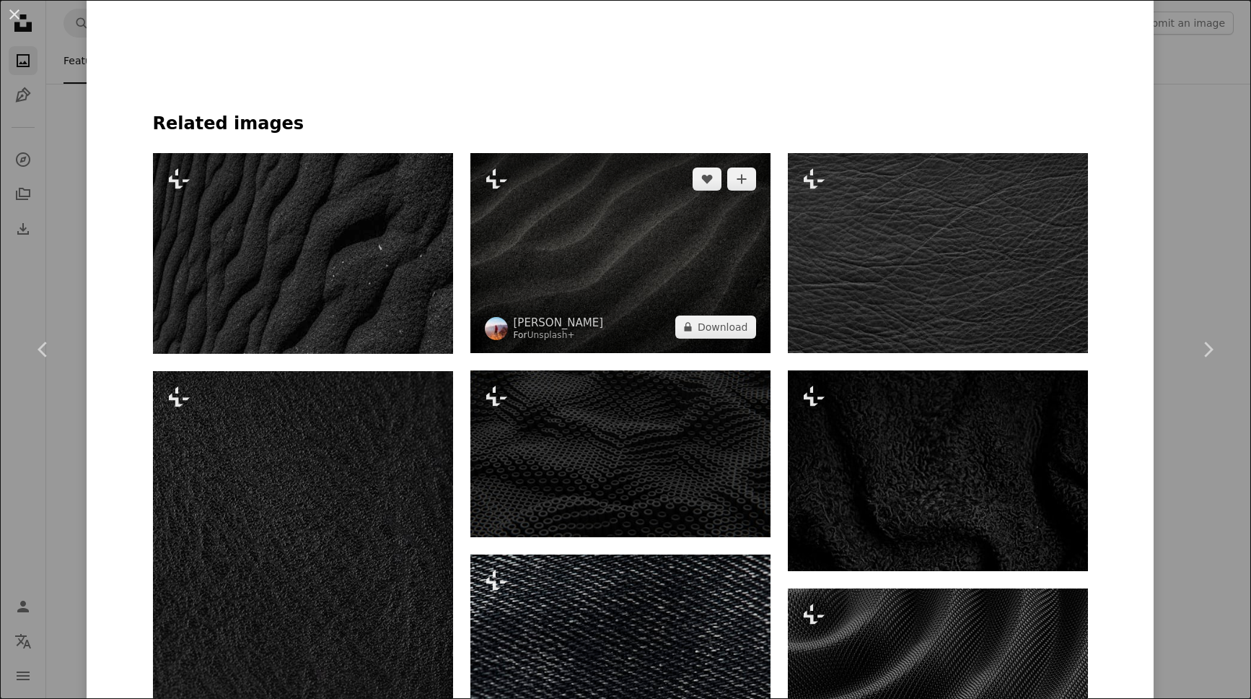
click at [647, 269] on img at bounding box center [621, 253] width 300 height 200
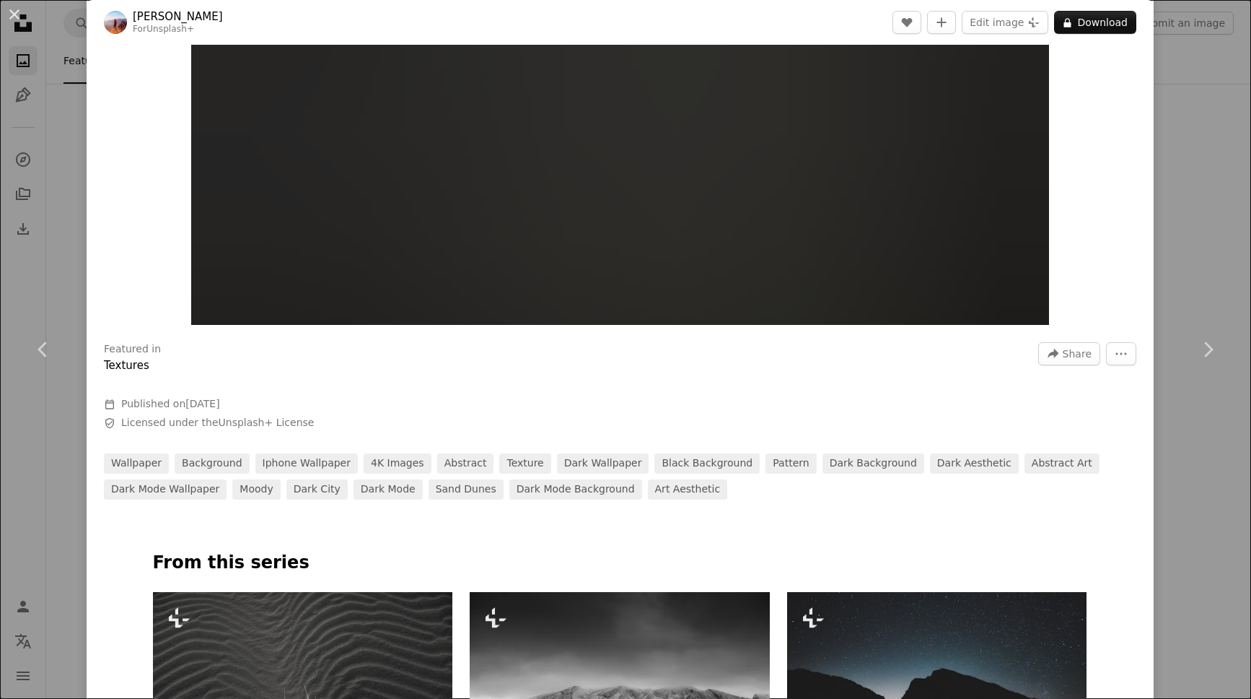
scroll to position [450, 0]
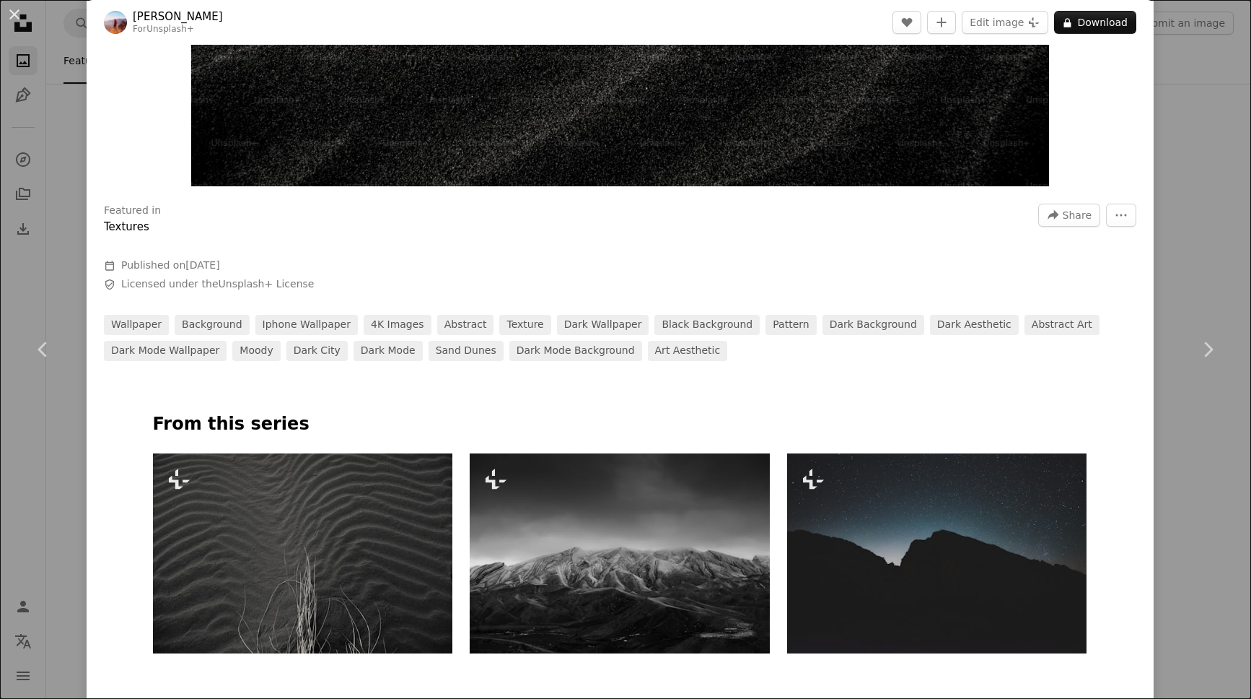
click at [333, 466] on img at bounding box center [303, 553] width 300 height 200
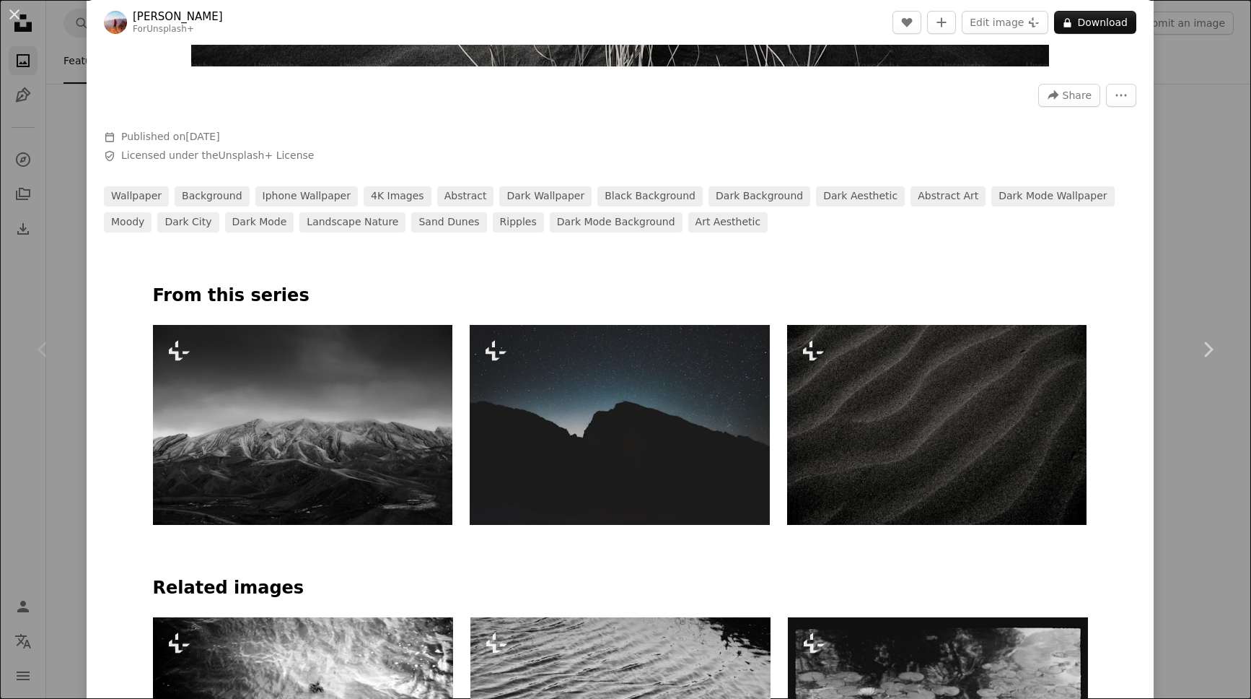
scroll to position [570, 0]
